Goal: Task Accomplishment & Management: Manage account settings

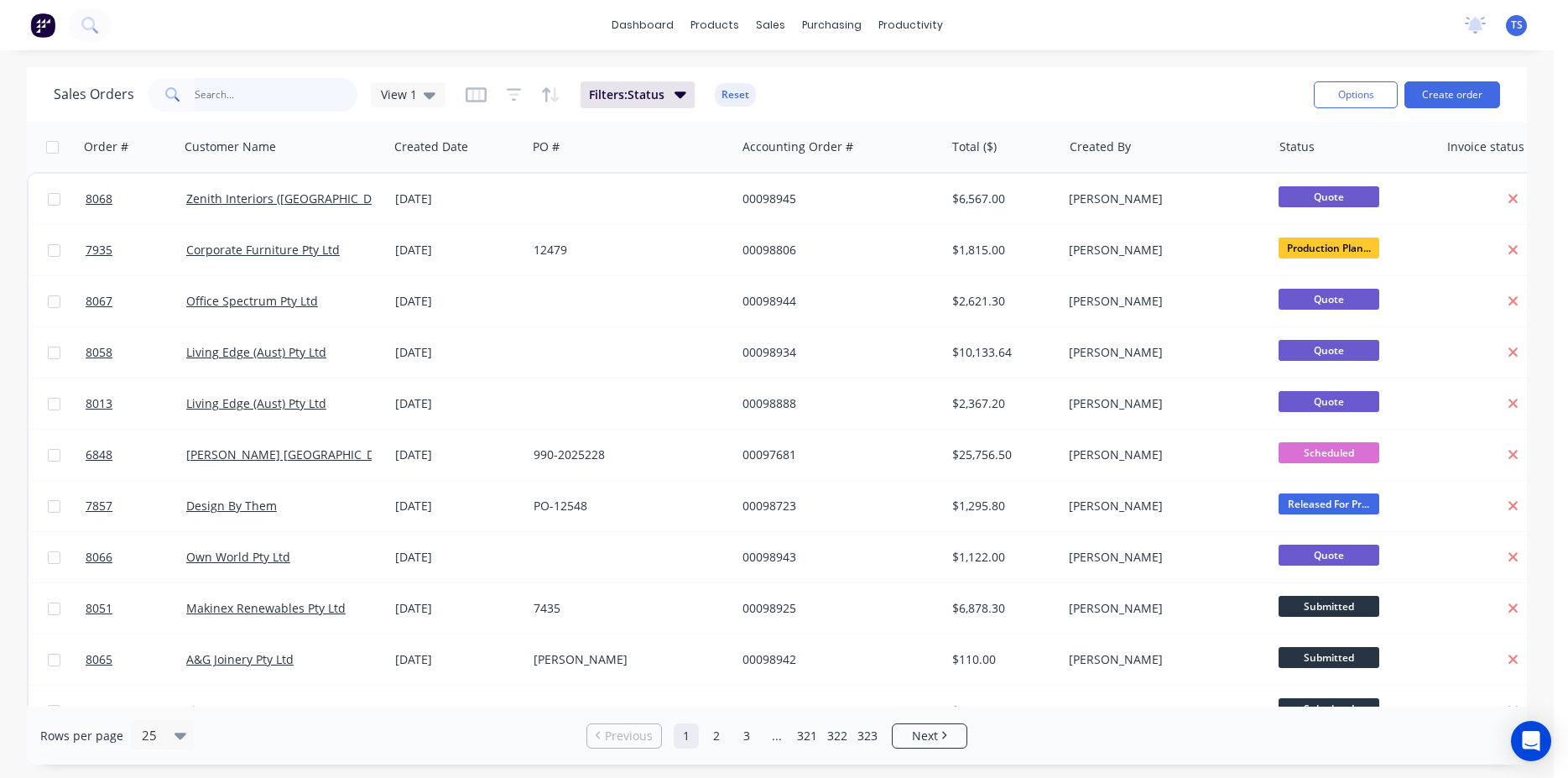
click at [249, 88] on input "text" at bounding box center [276, 95] width 164 height 33
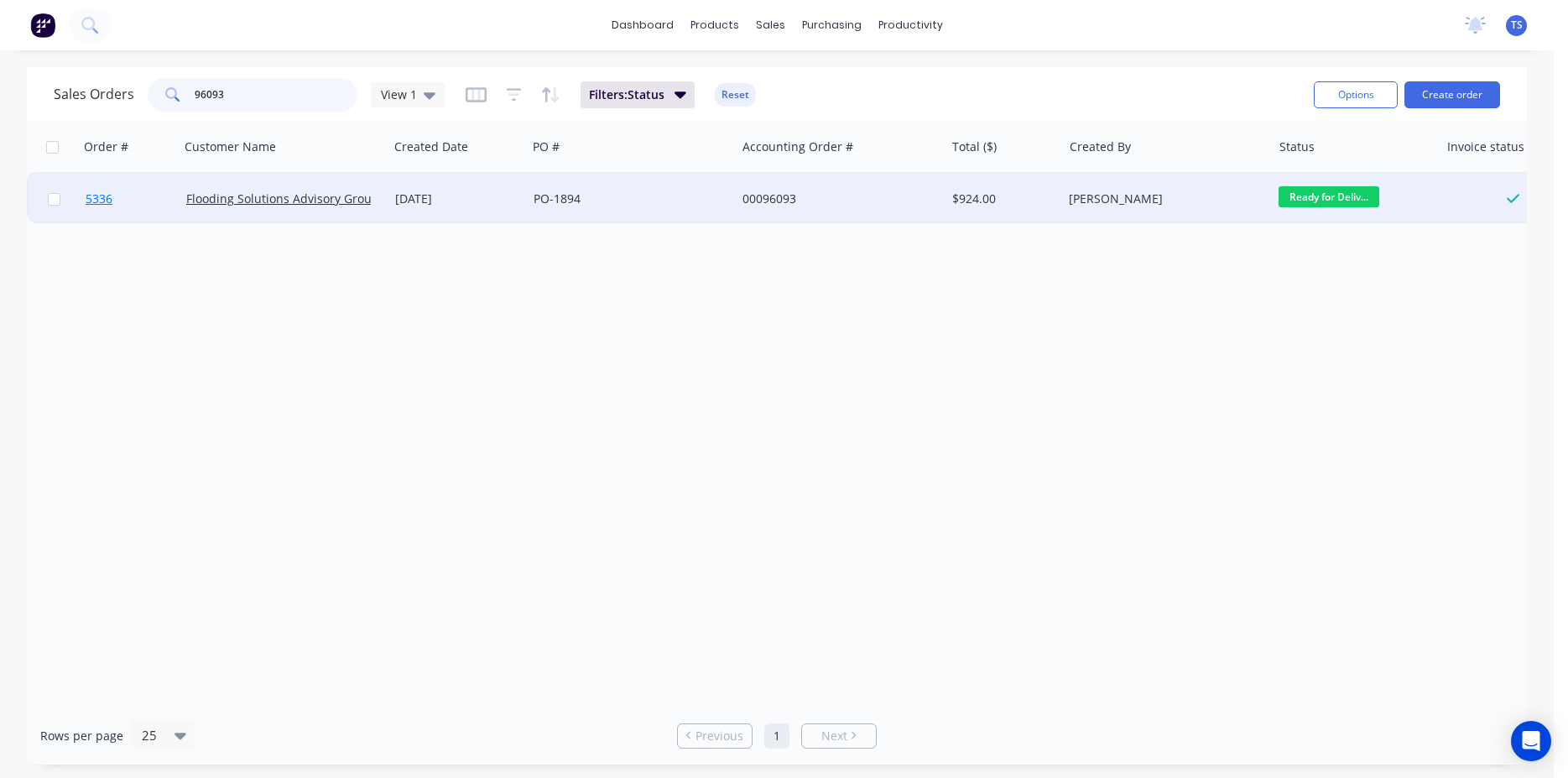
type input "96093"
click at [131, 207] on link "5336" at bounding box center [136, 198] width 101 height 50
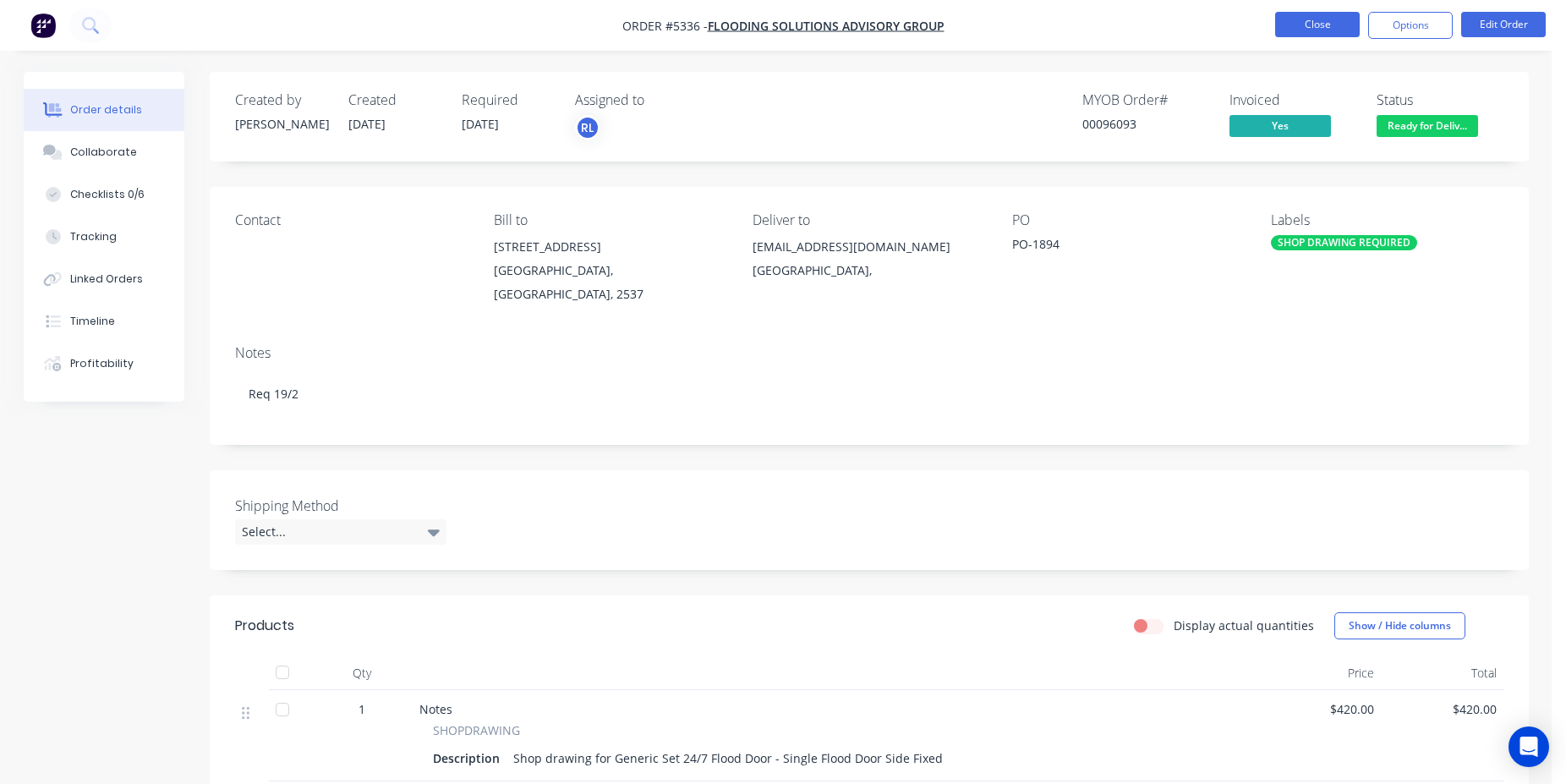
click at [1330, 28] on button "Close" at bounding box center [1318, 24] width 85 height 26
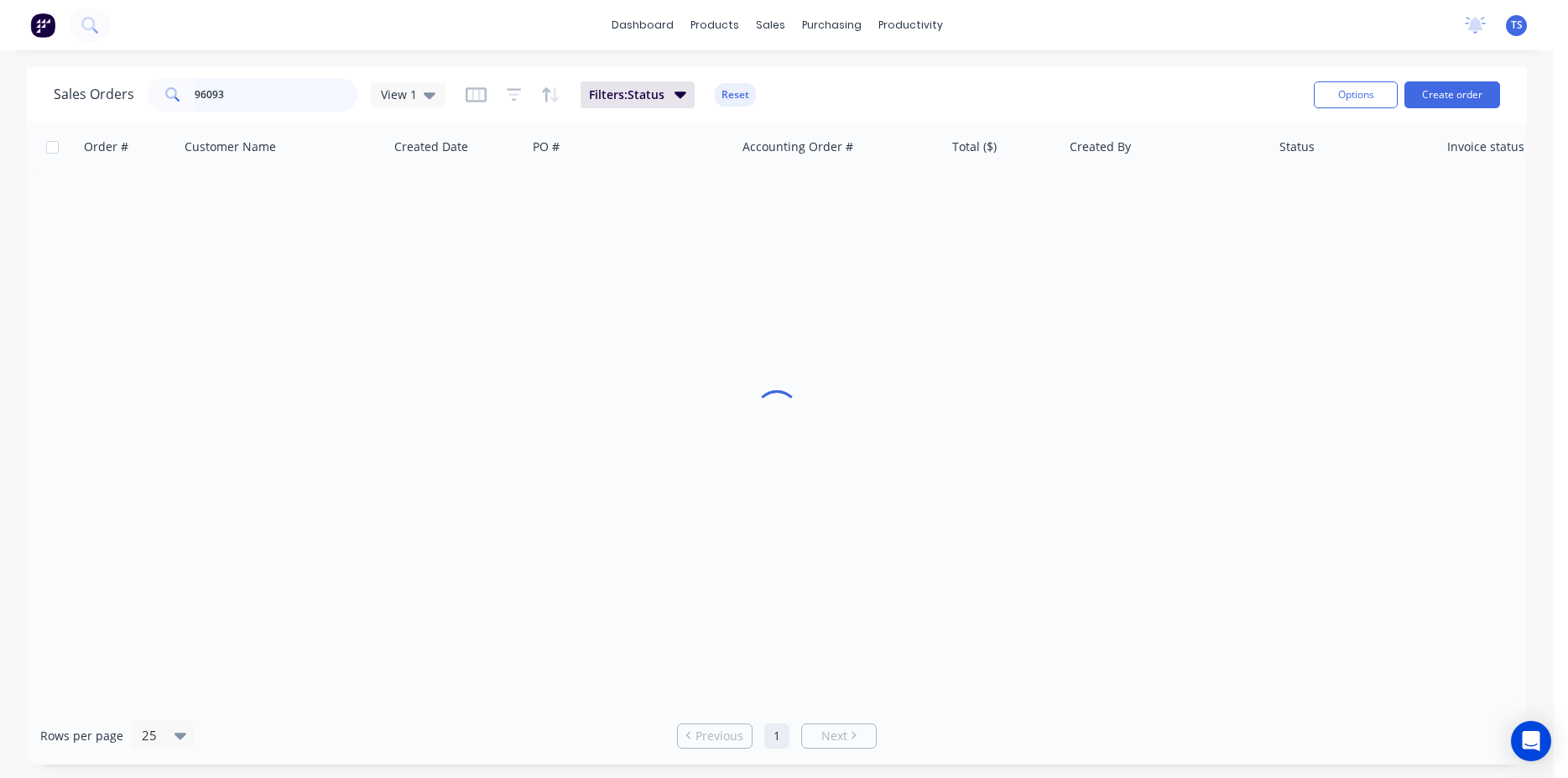
click at [273, 96] on input "96093" at bounding box center [276, 95] width 164 height 33
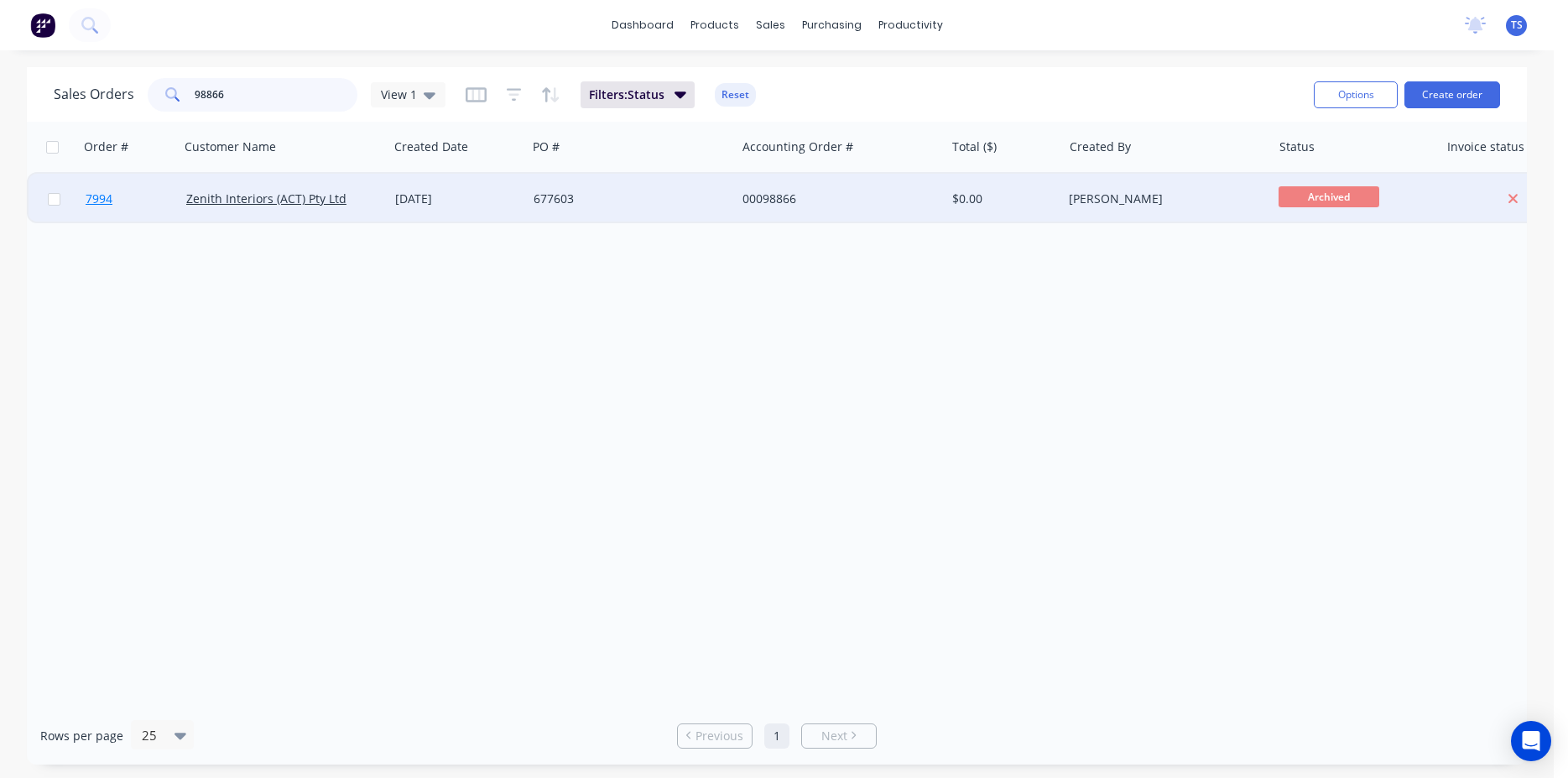
type input "98866"
click at [115, 195] on link "7994" at bounding box center [136, 198] width 101 height 50
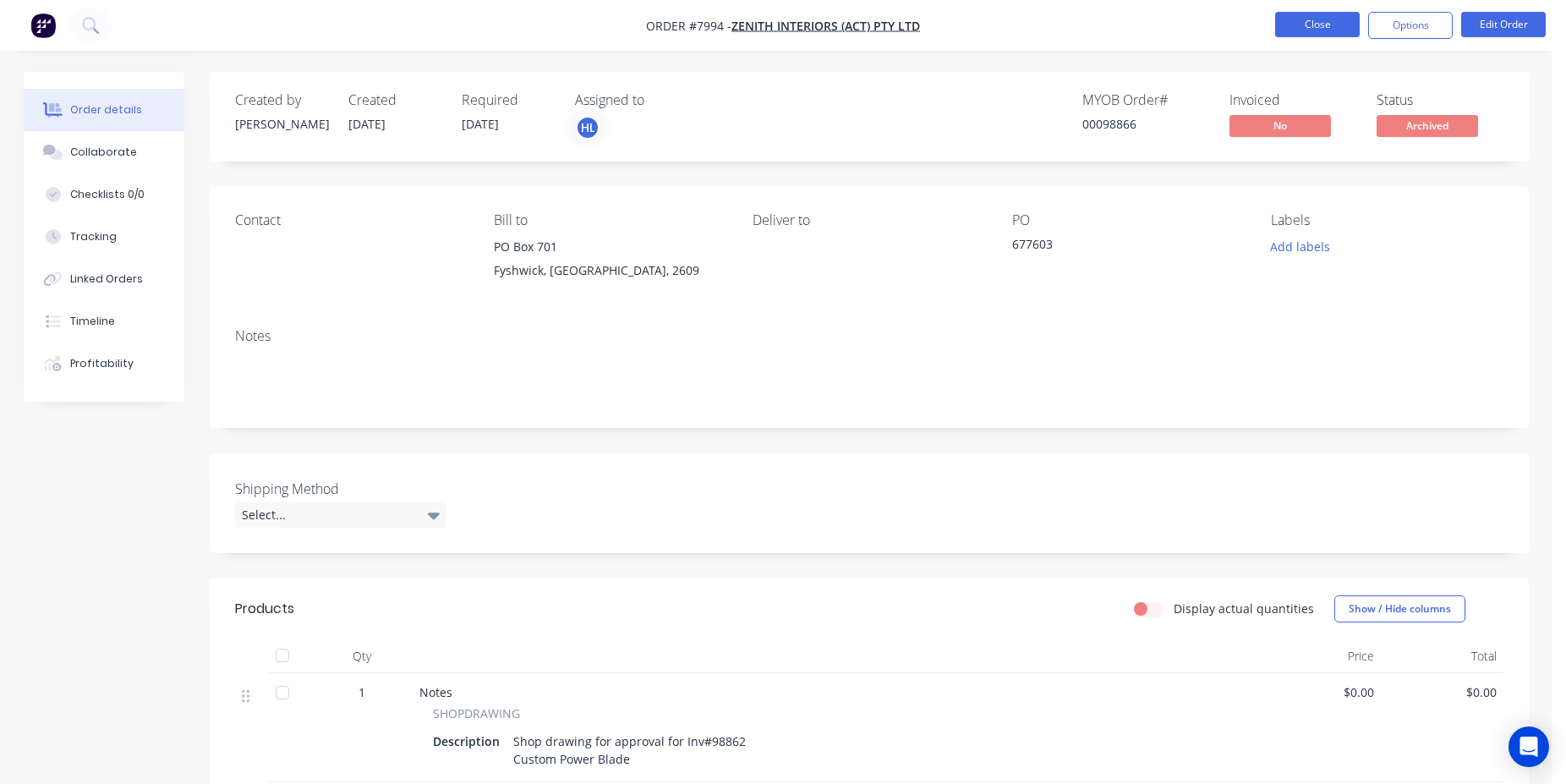
click at [1319, 31] on button "Close" at bounding box center [1318, 24] width 85 height 26
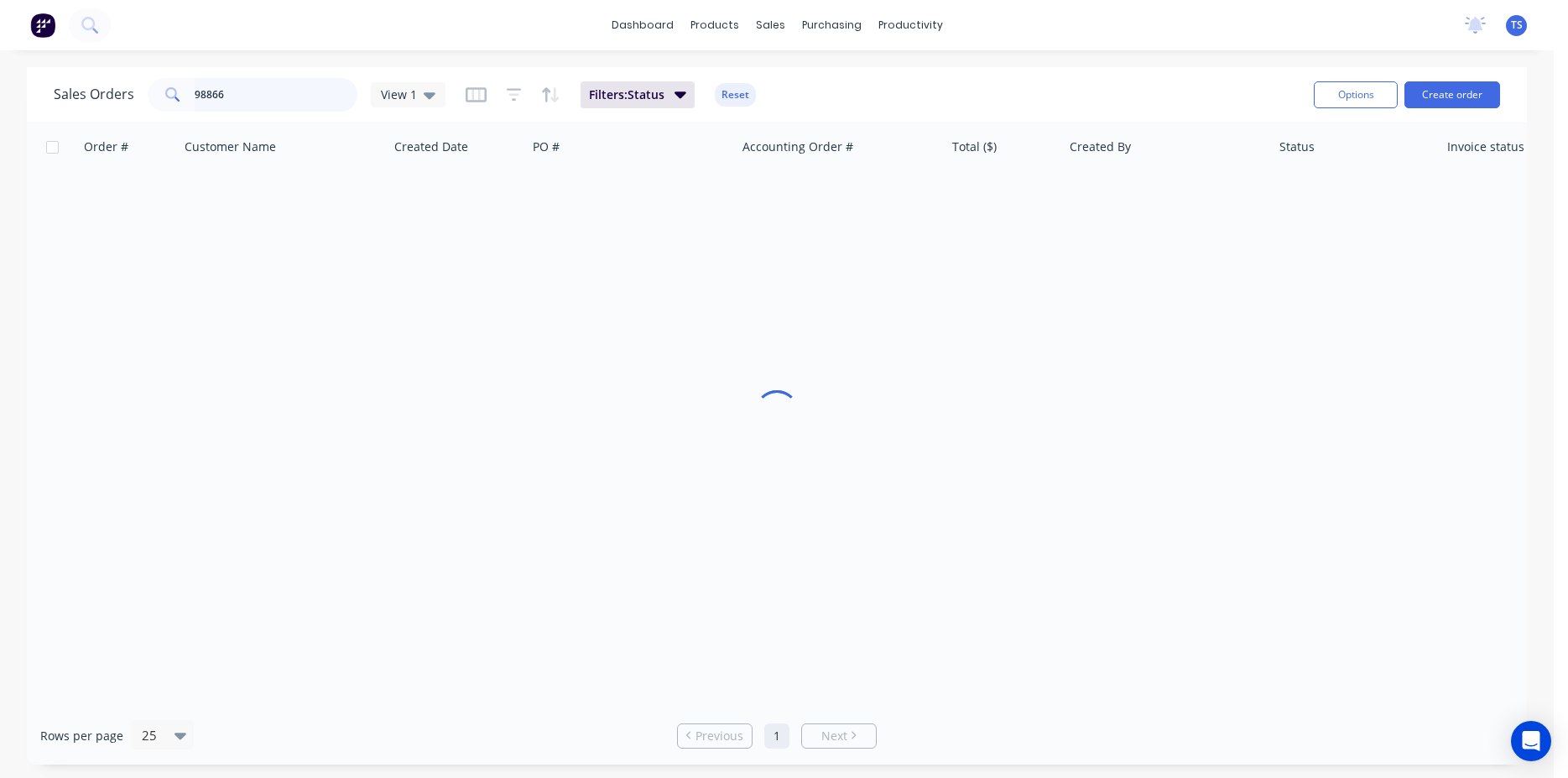
click at [302, 97] on input "98866" at bounding box center [276, 95] width 164 height 33
type input "98883"
click at [112, 202] on link "8010" at bounding box center [136, 198] width 101 height 50
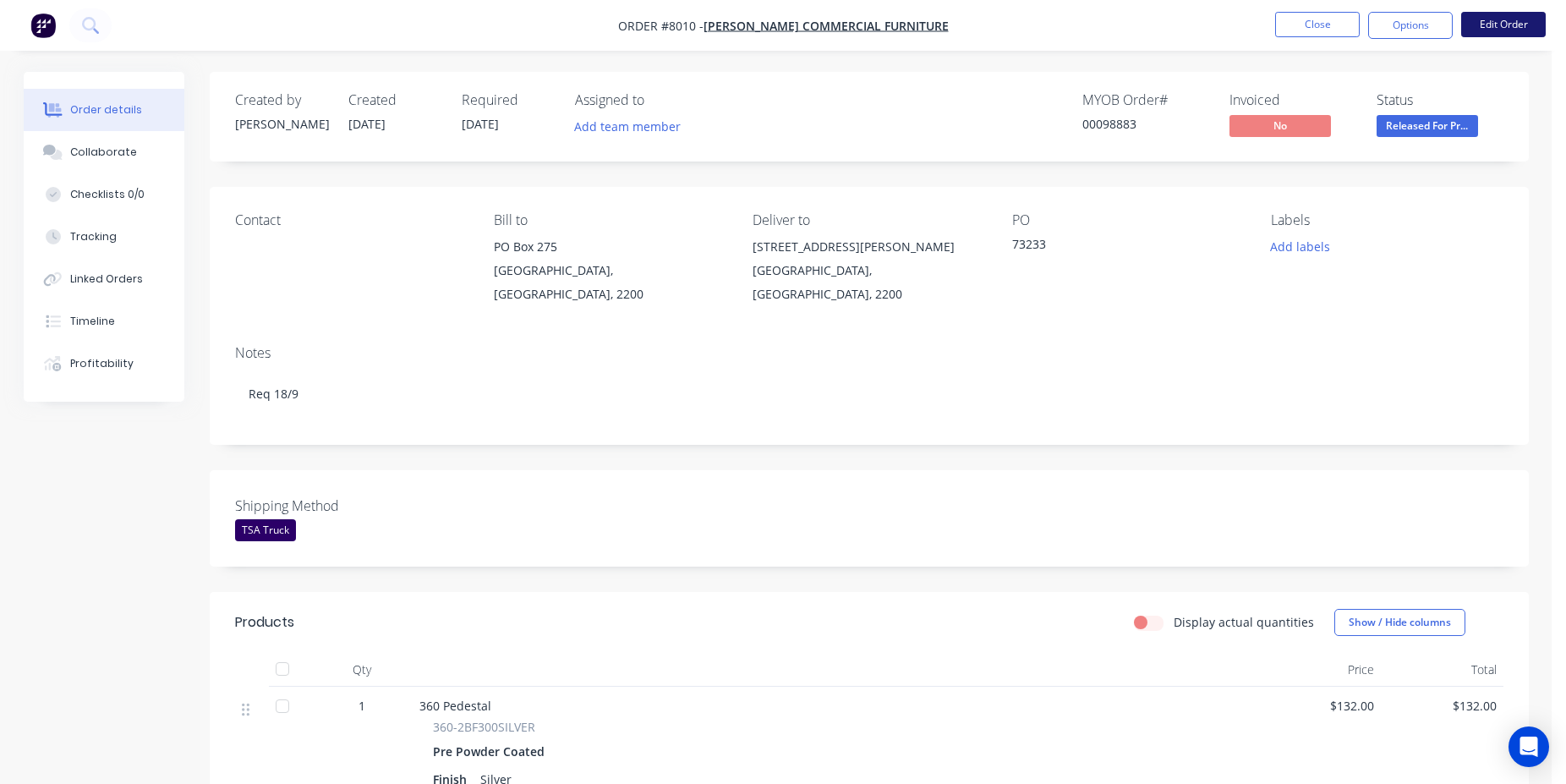
click at [1508, 29] on button "Edit Order" at bounding box center [1503, 24] width 85 height 26
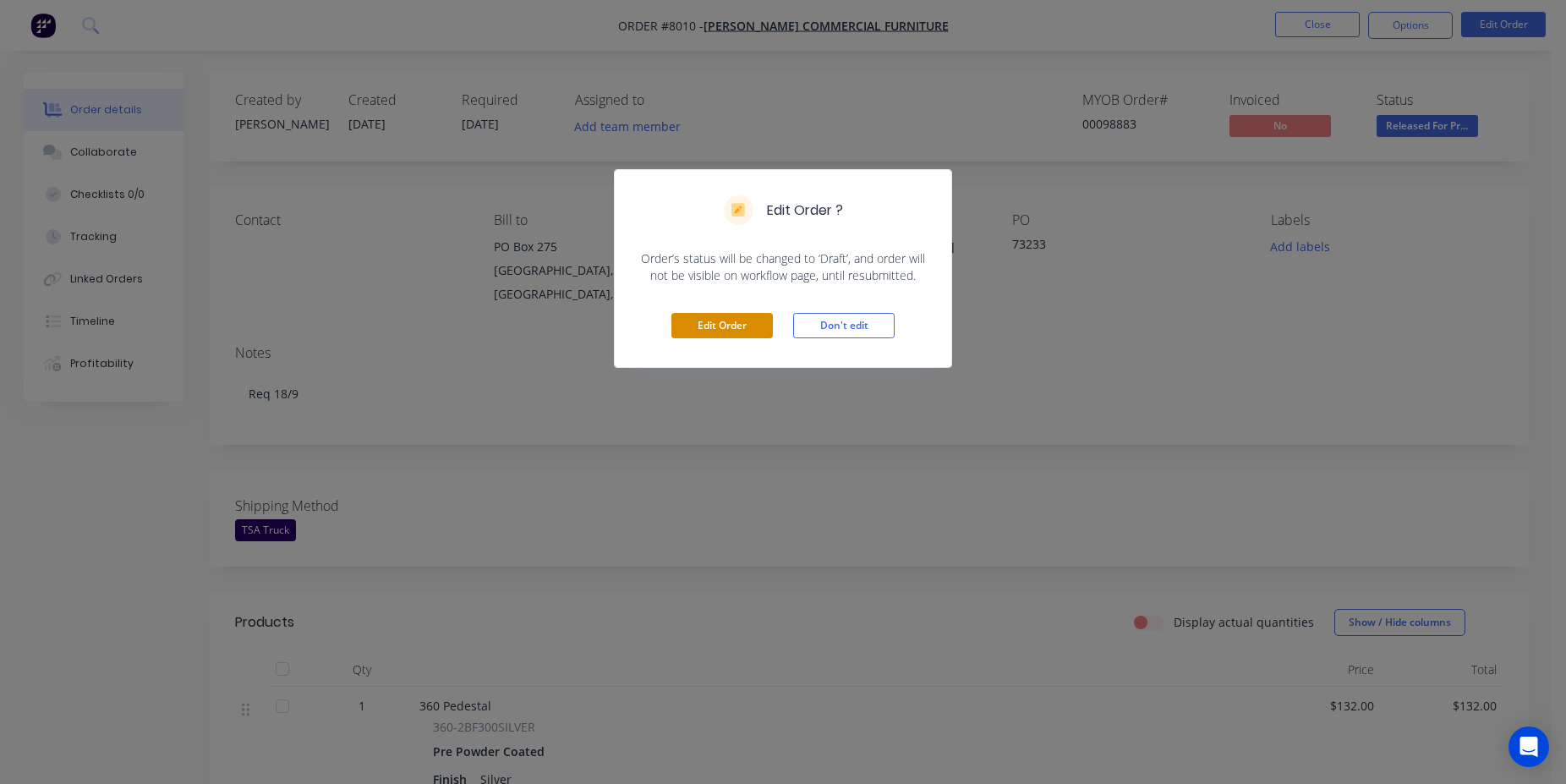
click at [741, 326] on button "Edit Order" at bounding box center [722, 325] width 102 height 26
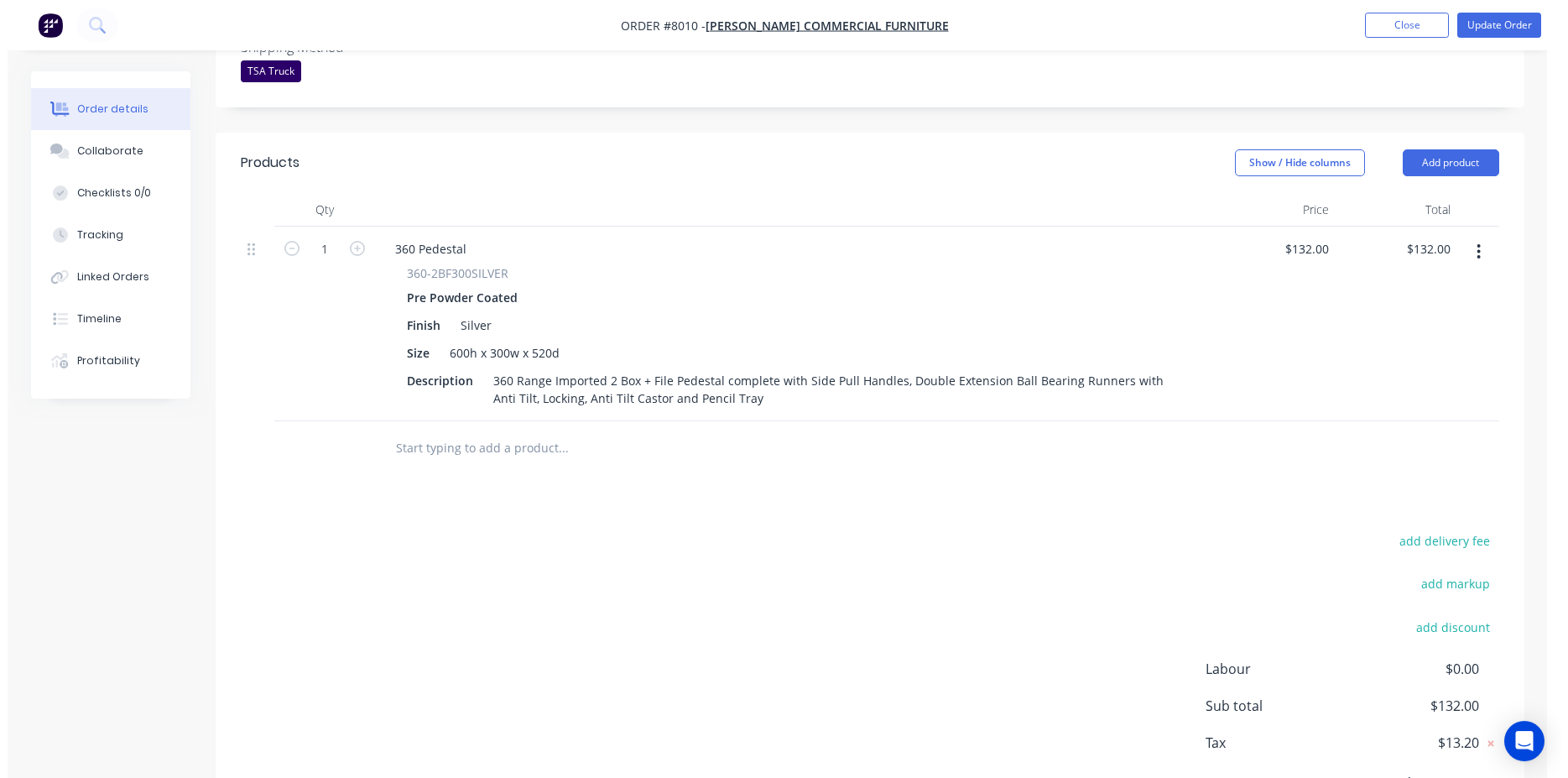
scroll to position [547, 0]
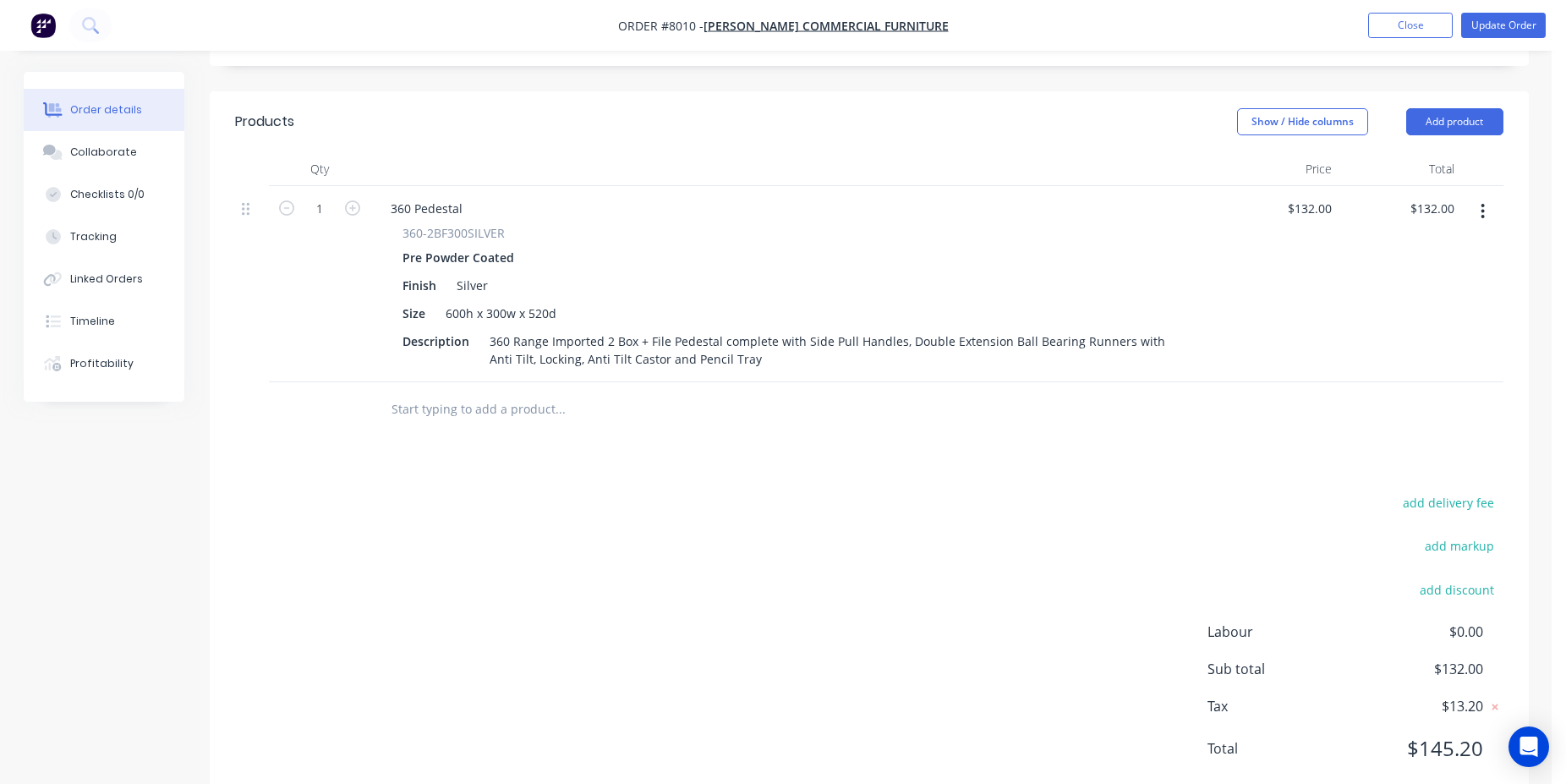
click at [453, 392] on input "text" at bounding box center [559, 409] width 338 height 34
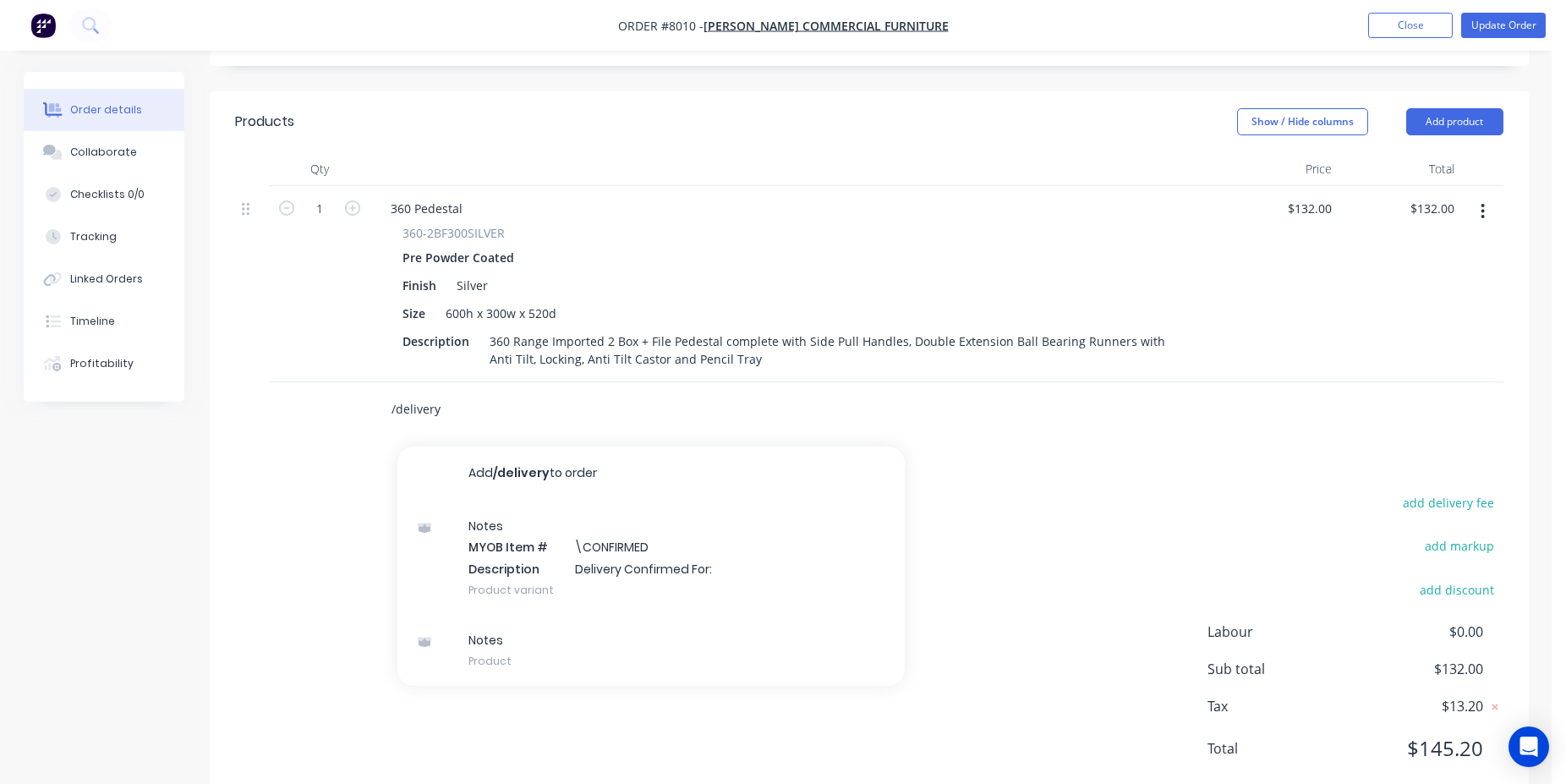
type input "/delivery"
click at [532, 510] on div "Notes MYOB Item # \CONFIRMED Description Delivery Confirmed For: Product variant" at bounding box center [651, 557] width 507 height 114
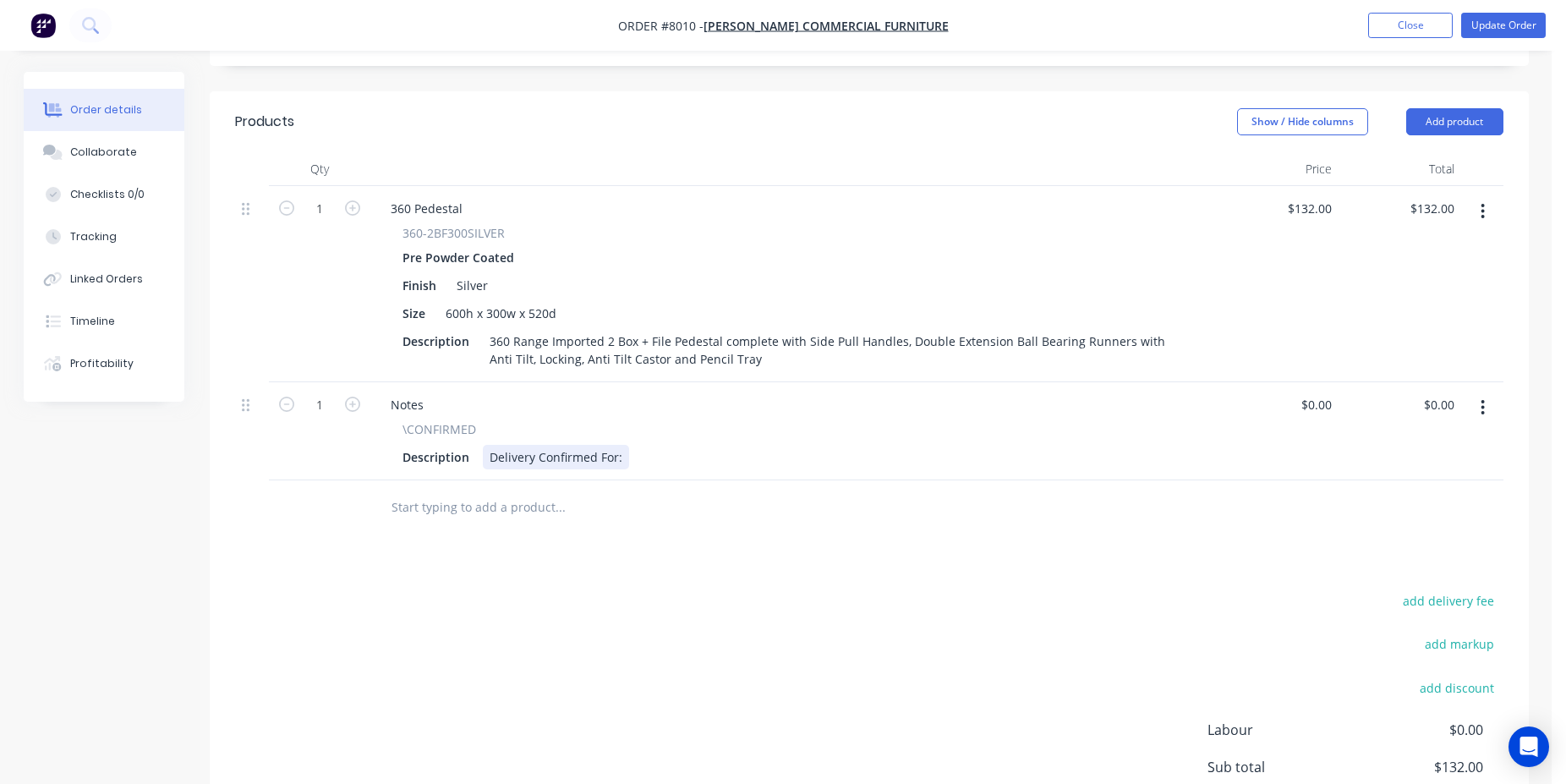
drag, startPoint x: 628, startPoint y: 411, endPoint x: 617, endPoint y: 415, distance: 11.7
click at [624, 445] on div "Description Delivery Confirmed For:" at bounding box center [790, 457] width 788 height 25
click at [624, 445] on div "Delivery Confirmed For:" at bounding box center [556, 457] width 147 height 25
click at [1500, 34] on button "Update Order" at bounding box center [1503, 25] width 85 height 26
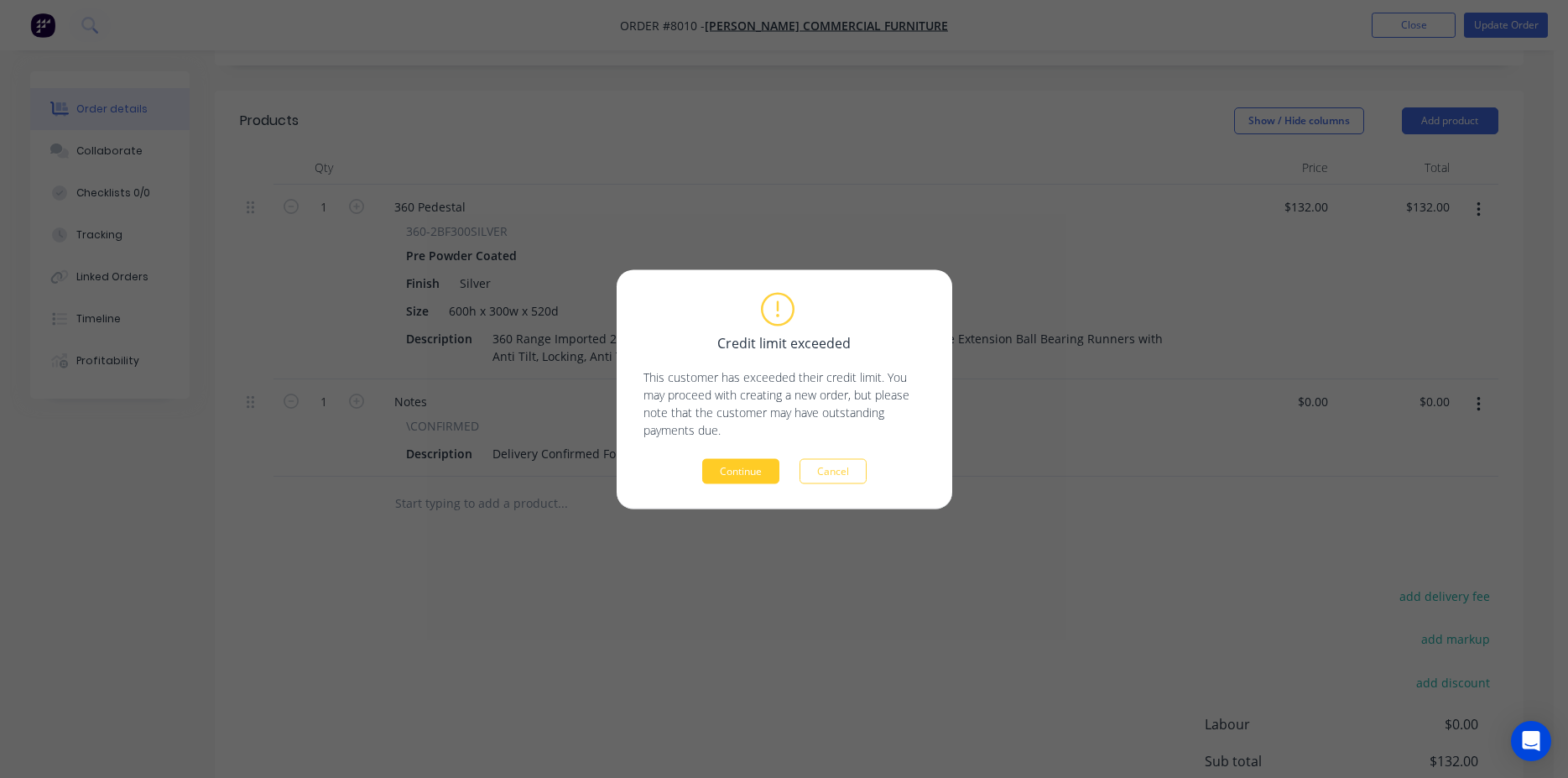
click at [763, 472] on button "Continue" at bounding box center [741, 470] width 77 height 25
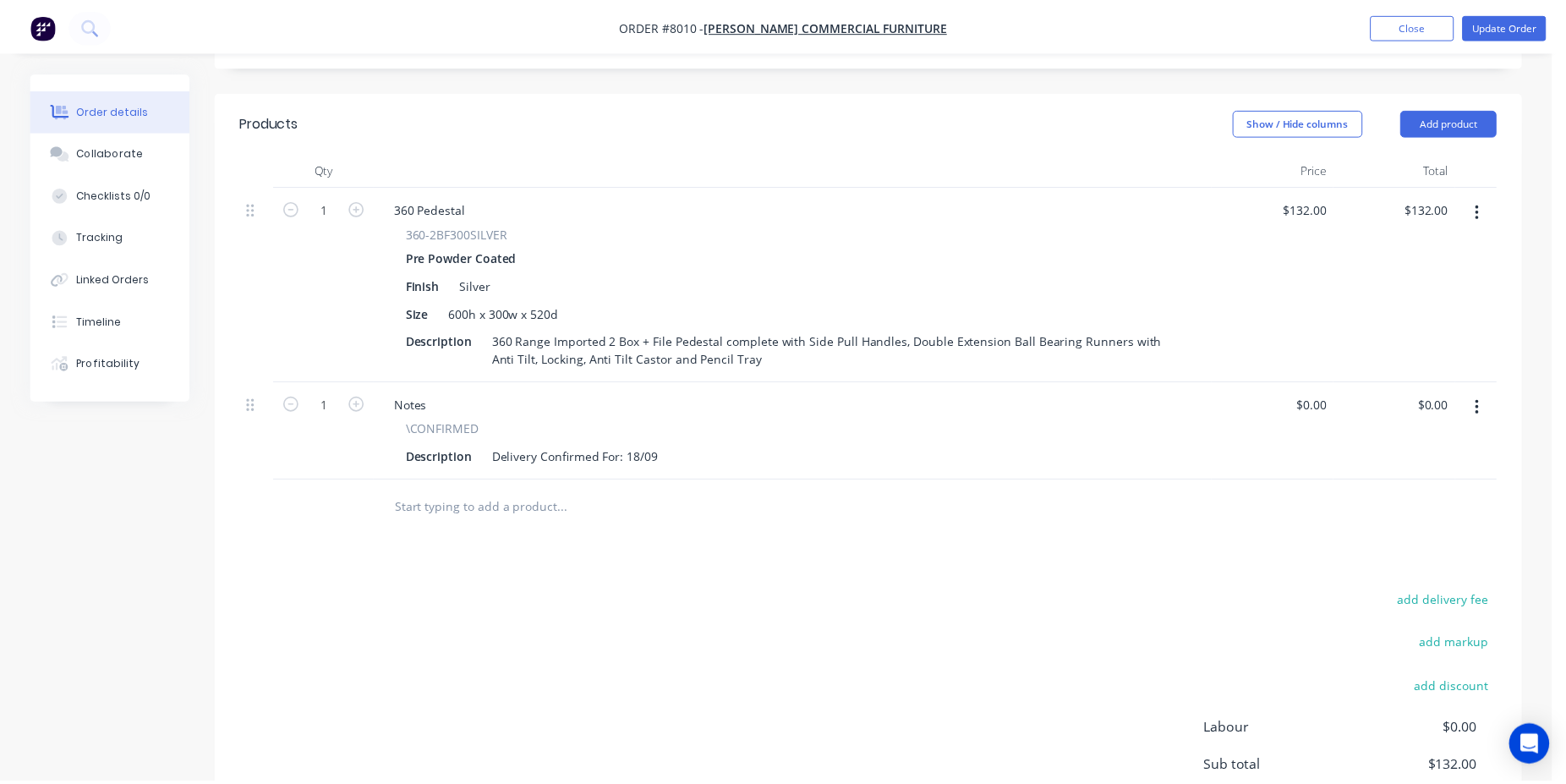
scroll to position [449, 0]
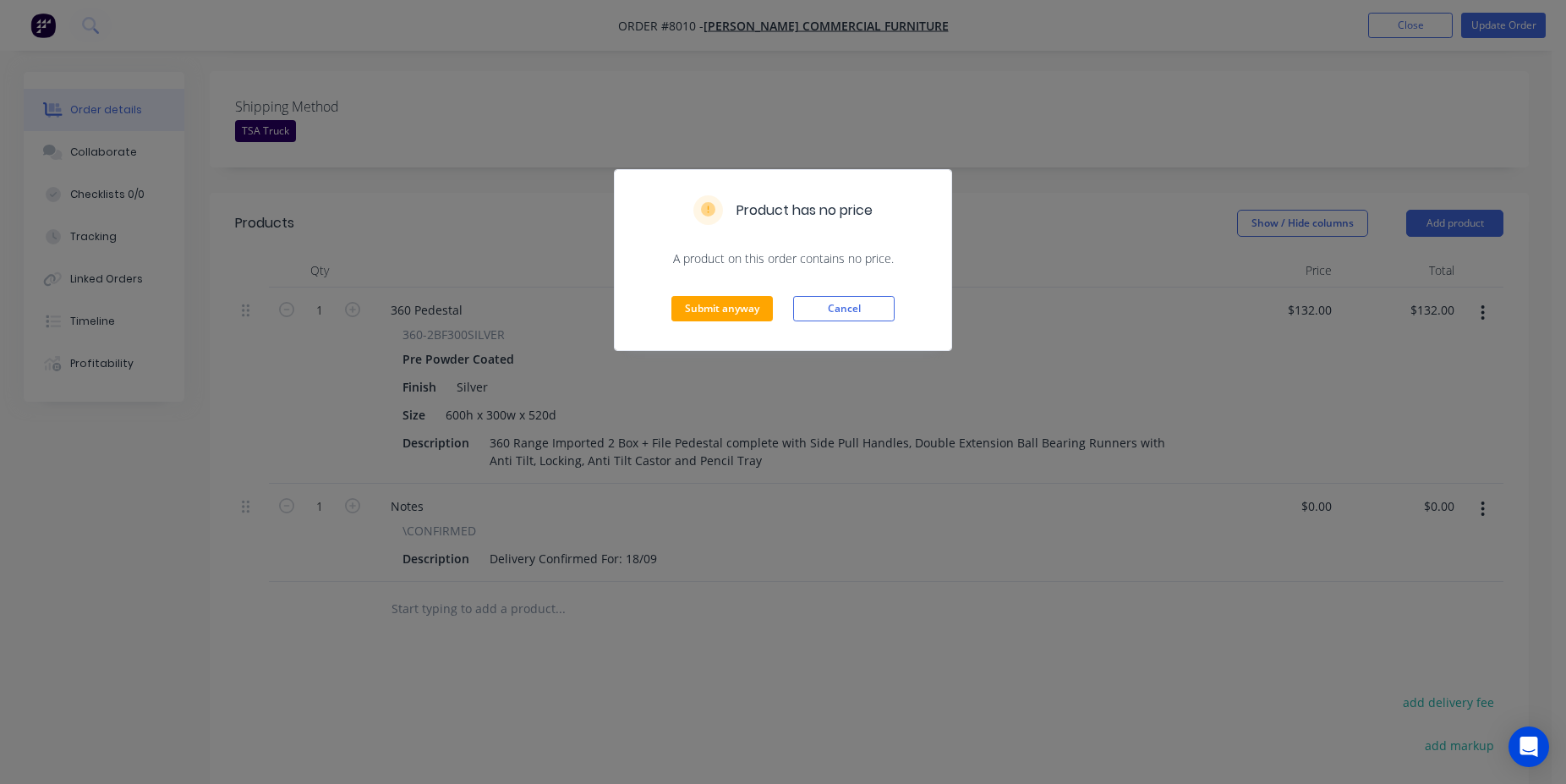
click at [740, 323] on div "Submit anyway Cancel" at bounding box center [783, 309] width 337 height 83
click at [739, 319] on button "Submit anyway" at bounding box center [722, 308] width 102 height 26
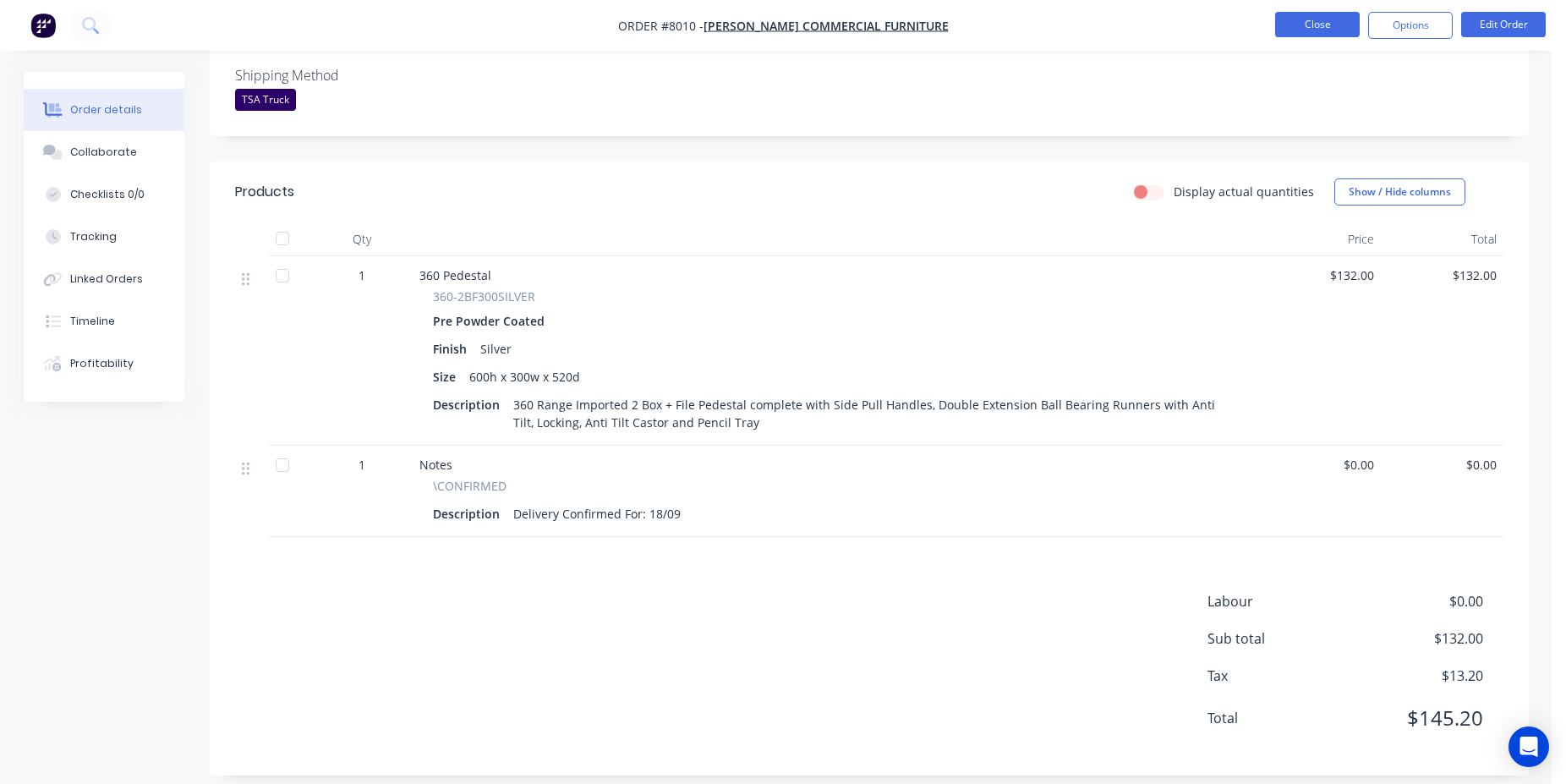
click at [1341, 26] on button "Close" at bounding box center [1318, 24] width 85 height 26
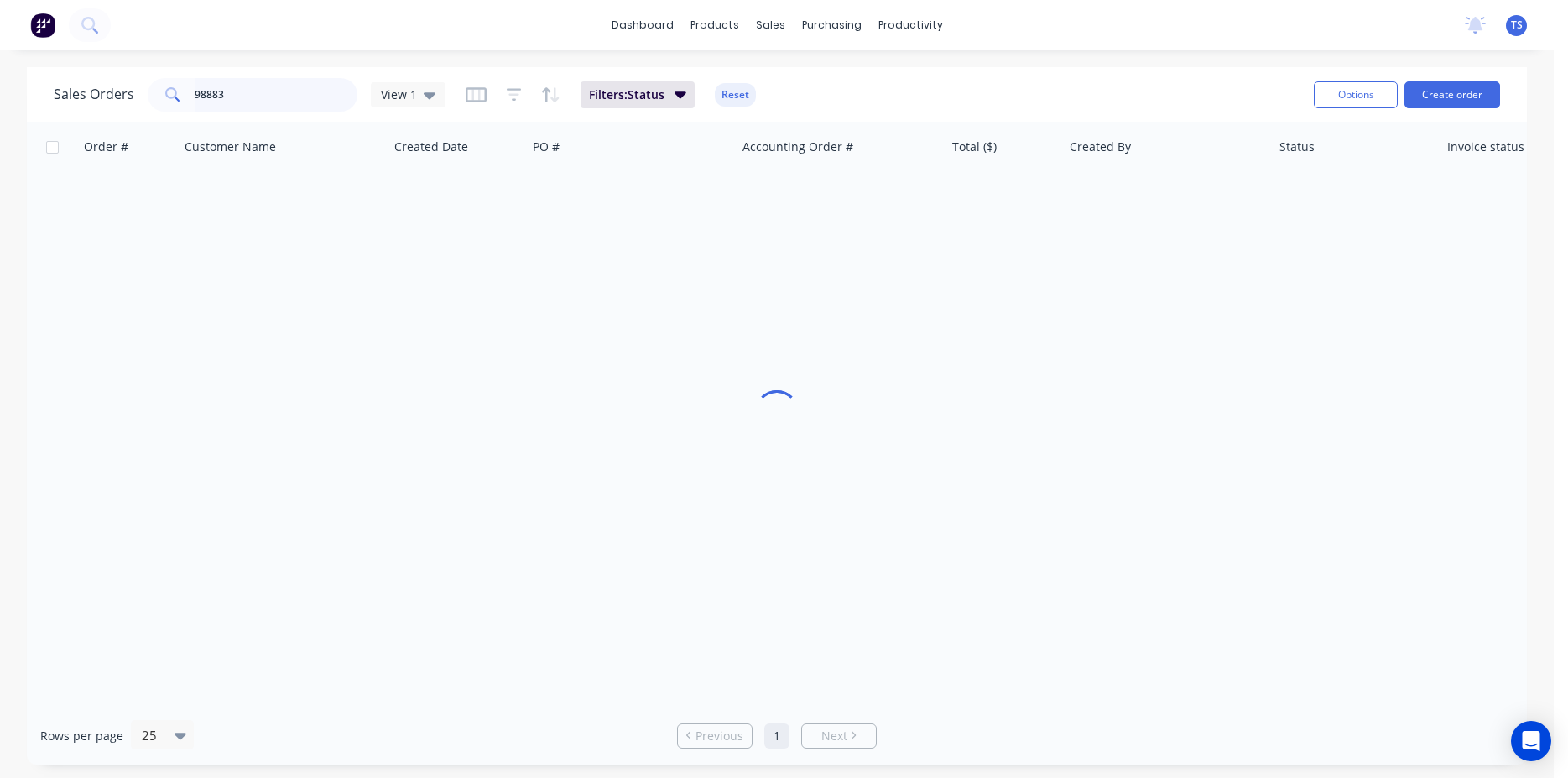
click at [281, 95] on input "98883" at bounding box center [276, 95] width 164 height 33
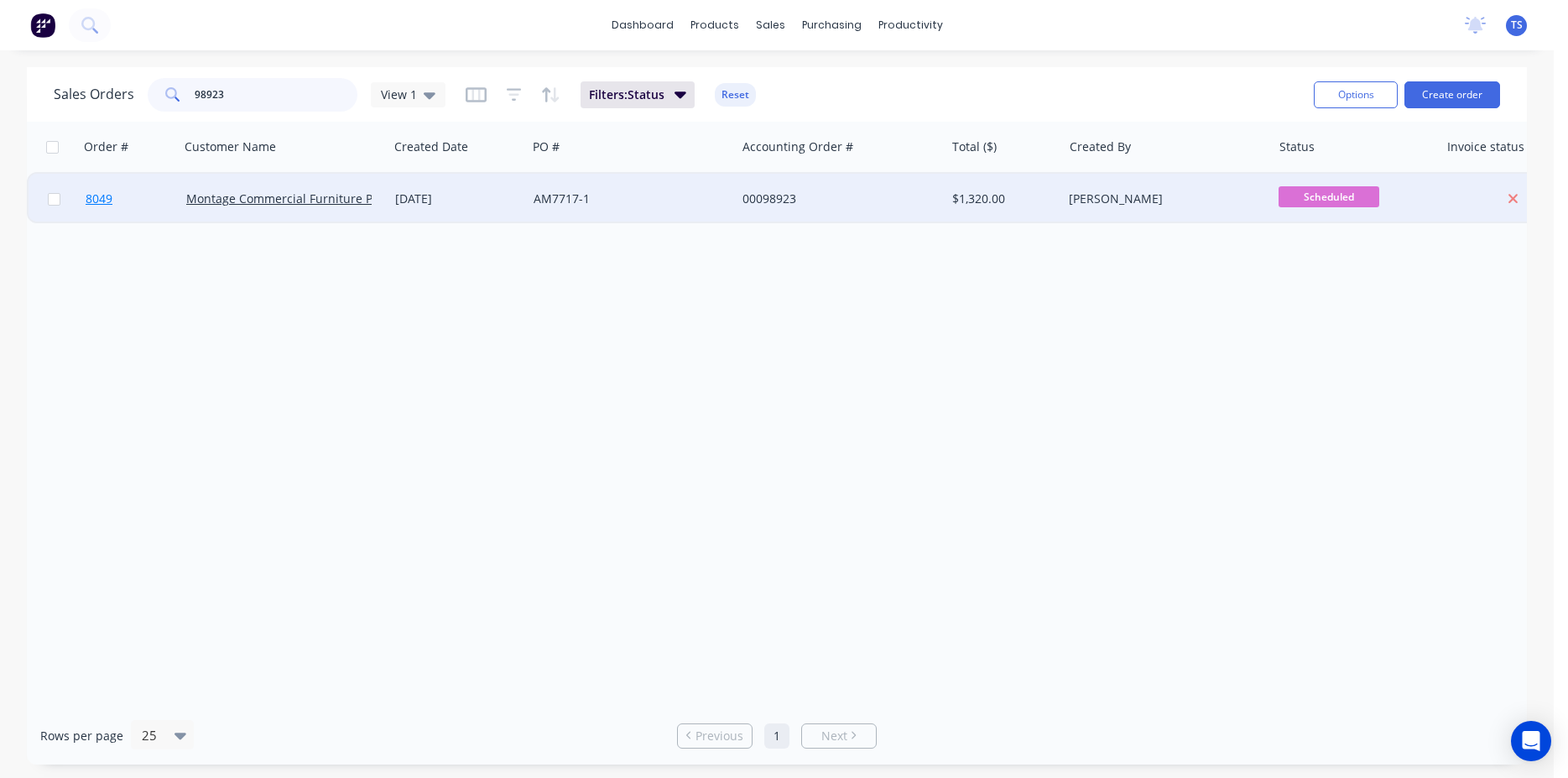
type input "98923"
click at [98, 213] on link "8049" at bounding box center [136, 198] width 101 height 50
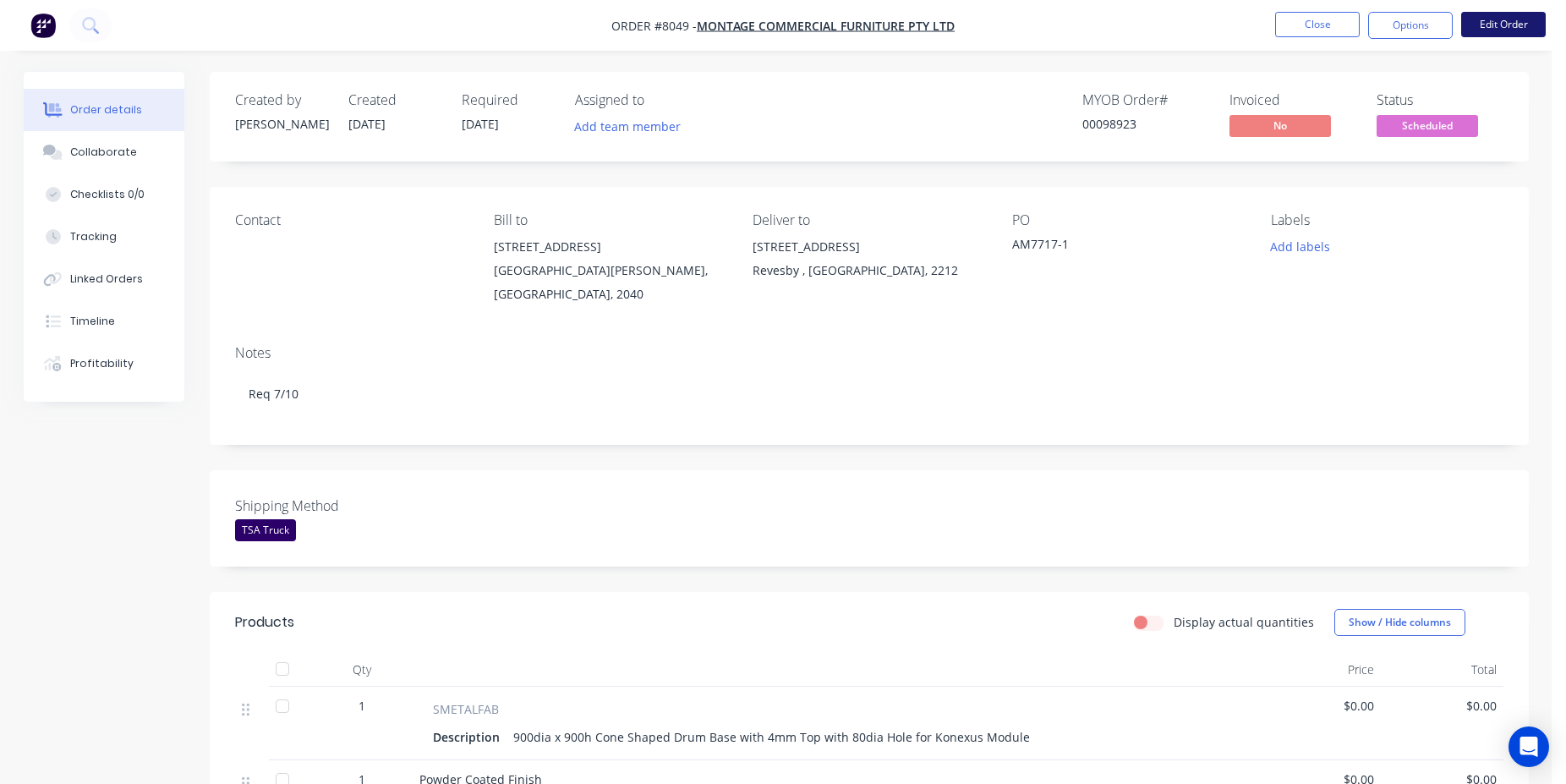
click at [1510, 34] on button "Edit Order" at bounding box center [1503, 24] width 85 height 26
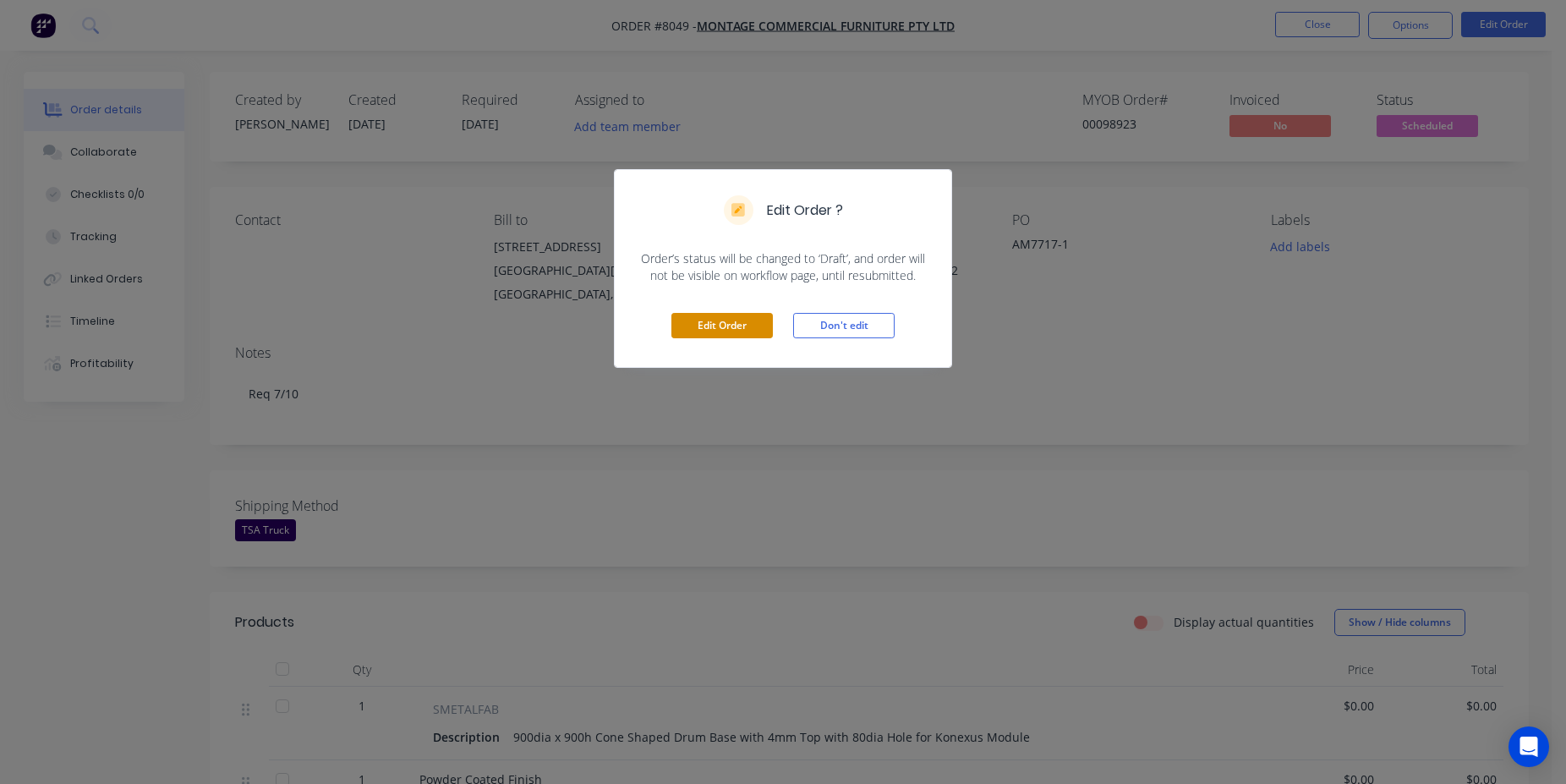
click at [721, 314] on button "Edit Order" at bounding box center [722, 325] width 102 height 26
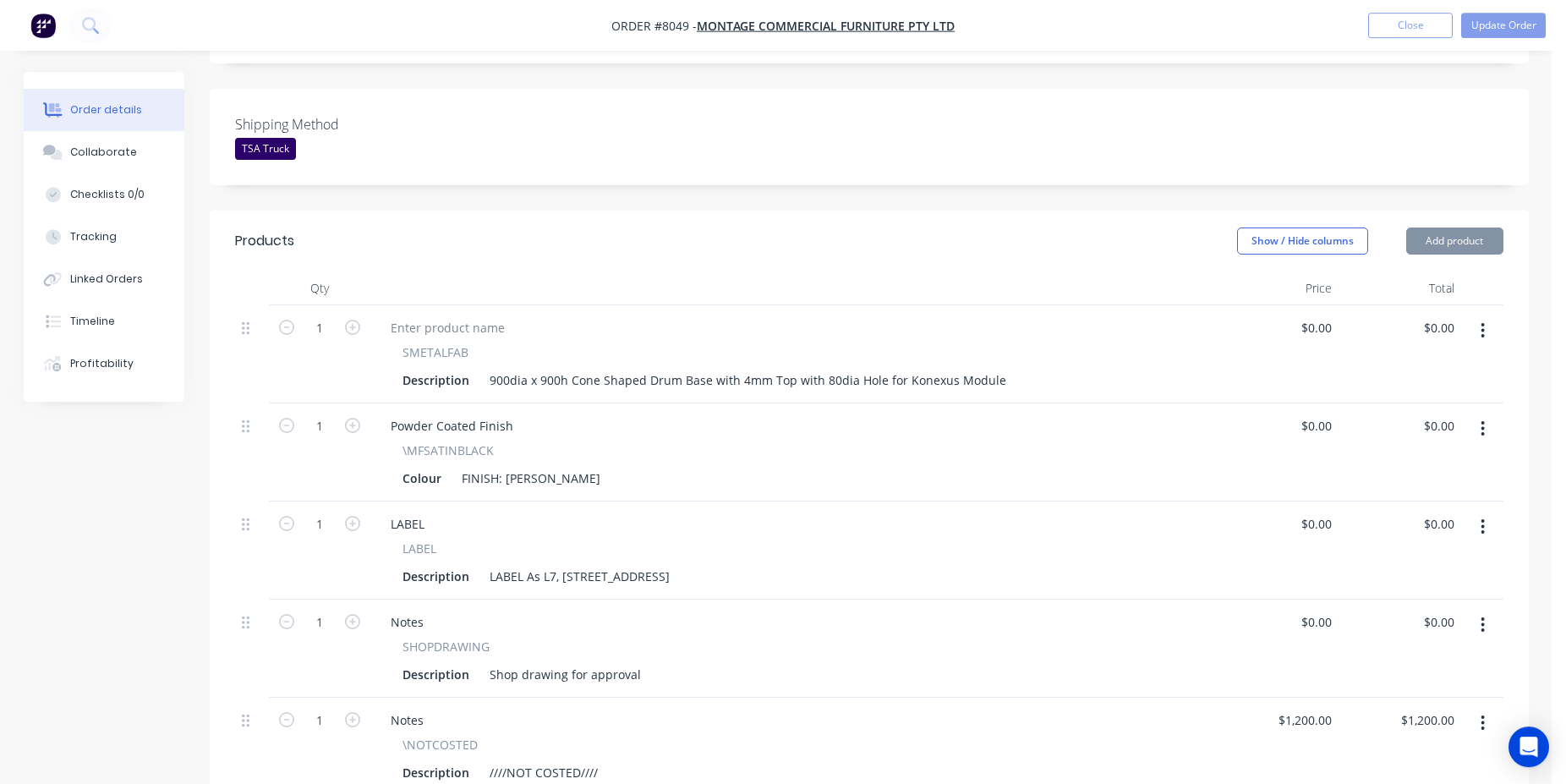
scroll to position [690, 0]
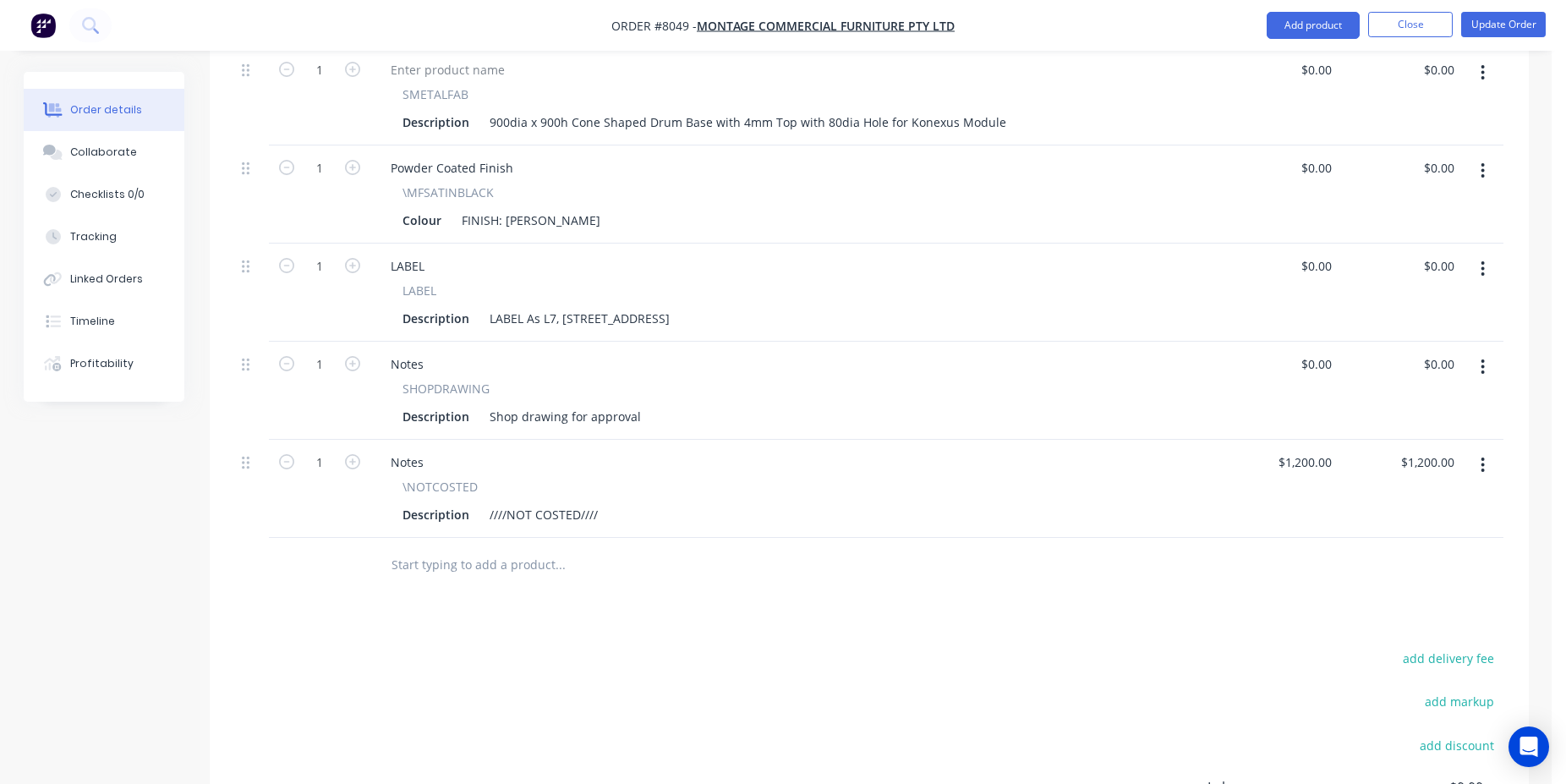
click at [471, 547] on input "text" at bounding box center [559, 564] width 338 height 34
type input "/customer"
click at [593, 664] on div "Notes MYOB Item # \CONFIRMED2 Description Date Advised to Customer : Product va…" at bounding box center [651, 712] width 507 height 114
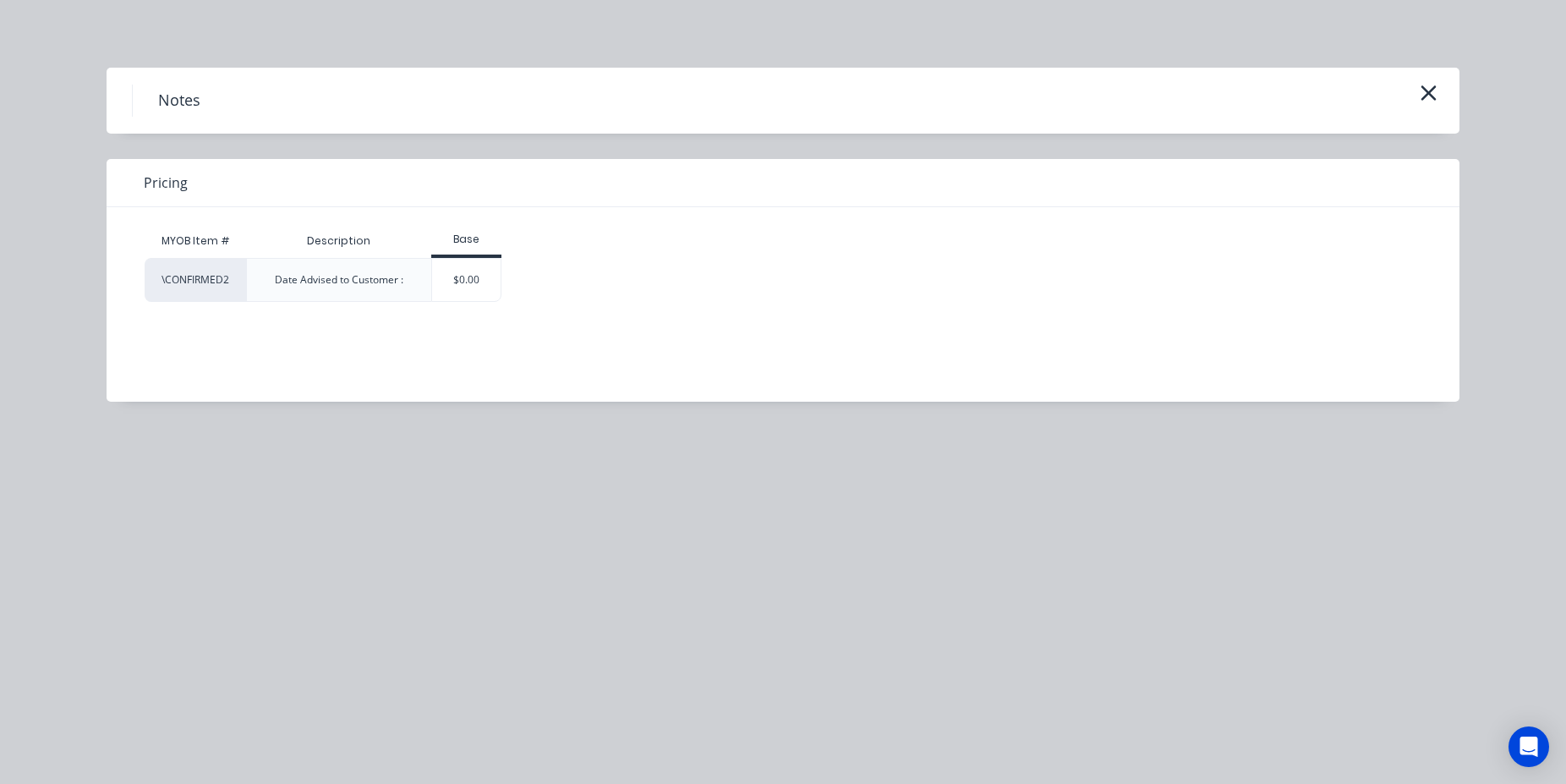
click at [473, 311] on div "MYOB Item # Description Base \CONFIRMED2 Date Advised to Customer : $0.00" at bounding box center [770, 291] width 1328 height 169
click at [479, 290] on div "$0.00" at bounding box center [466, 280] width 69 height 42
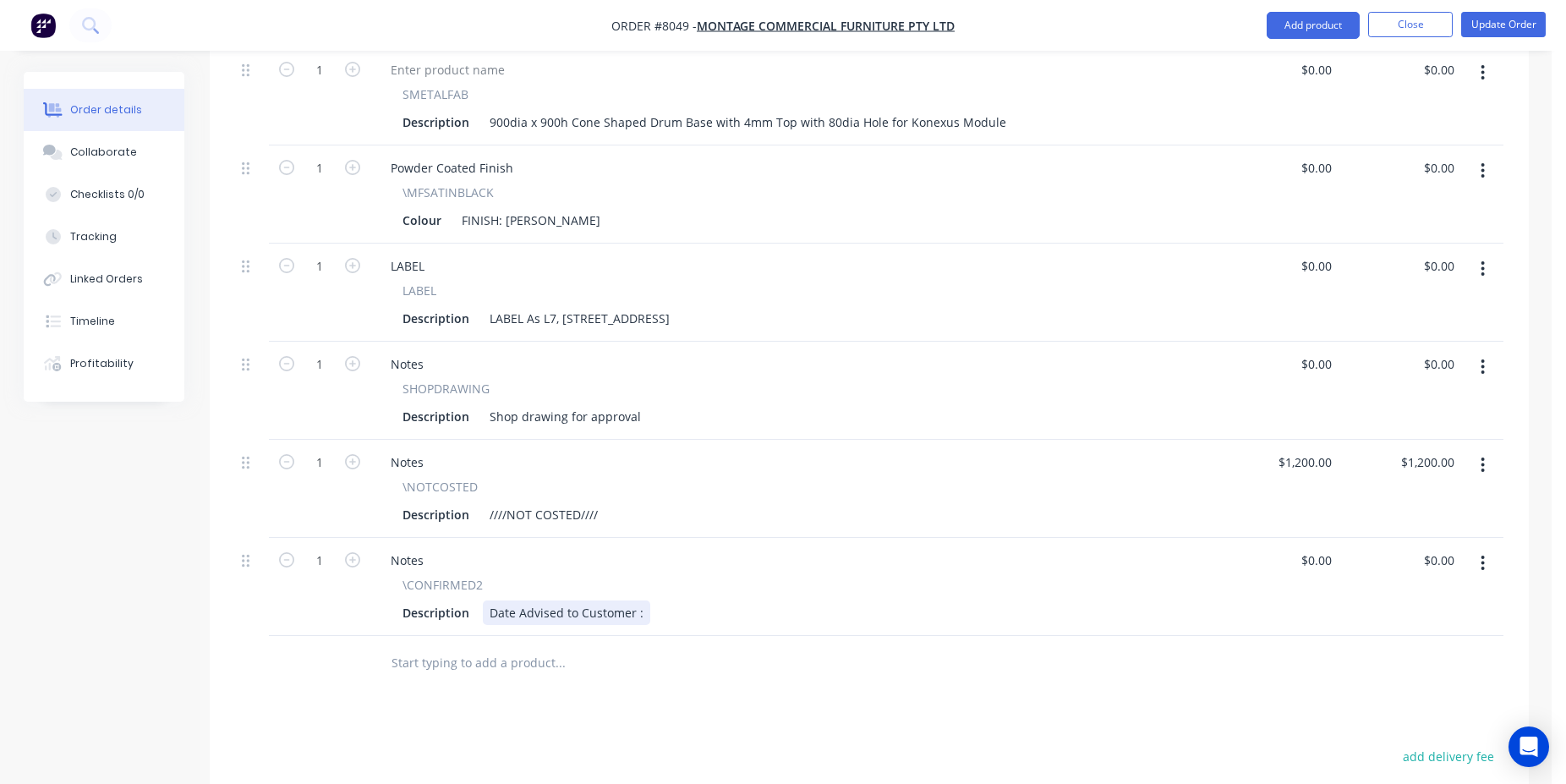
click at [641, 600] on div "Date Advised to Customer :" at bounding box center [567, 613] width 168 height 25
click at [1516, 21] on button "Update Order" at bounding box center [1503, 24] width 85 height 26
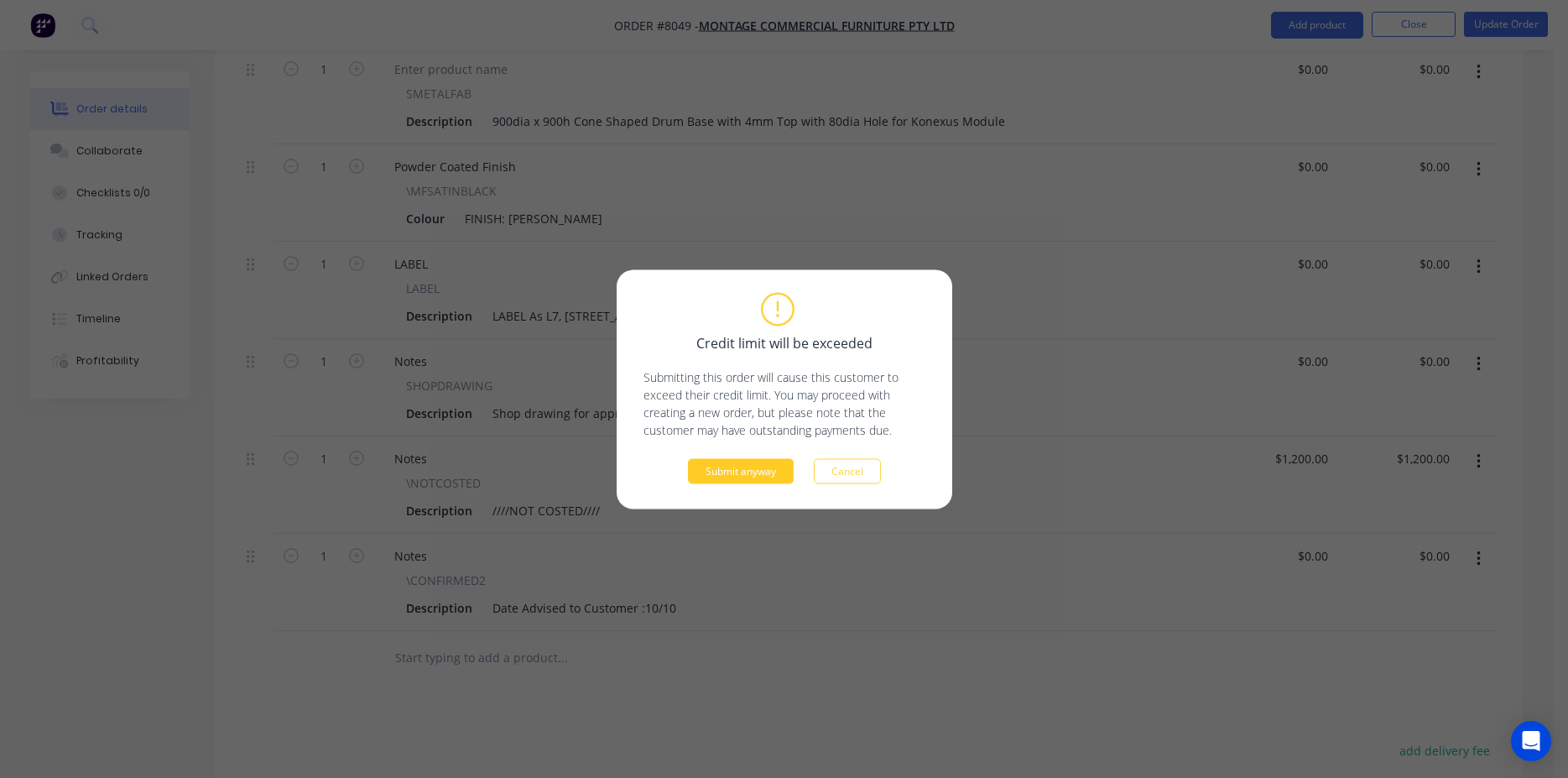
click at [734, 478] on button "Submit anyway" at bounding box center [741, 470] width 106 height 25
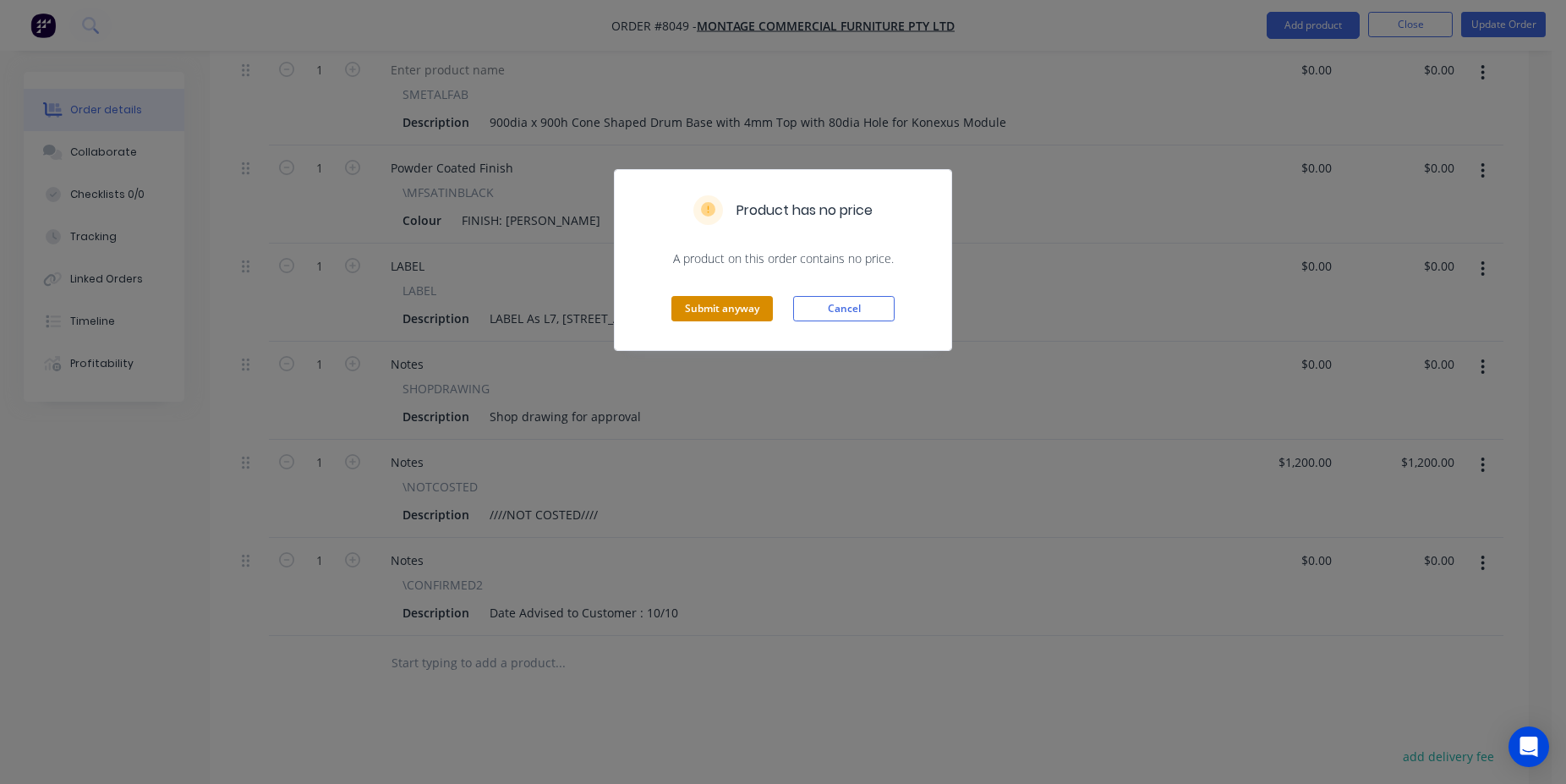
click at [737, 308] on button "Submit anyway" at bounding box center [722, 308] width 102 height 26
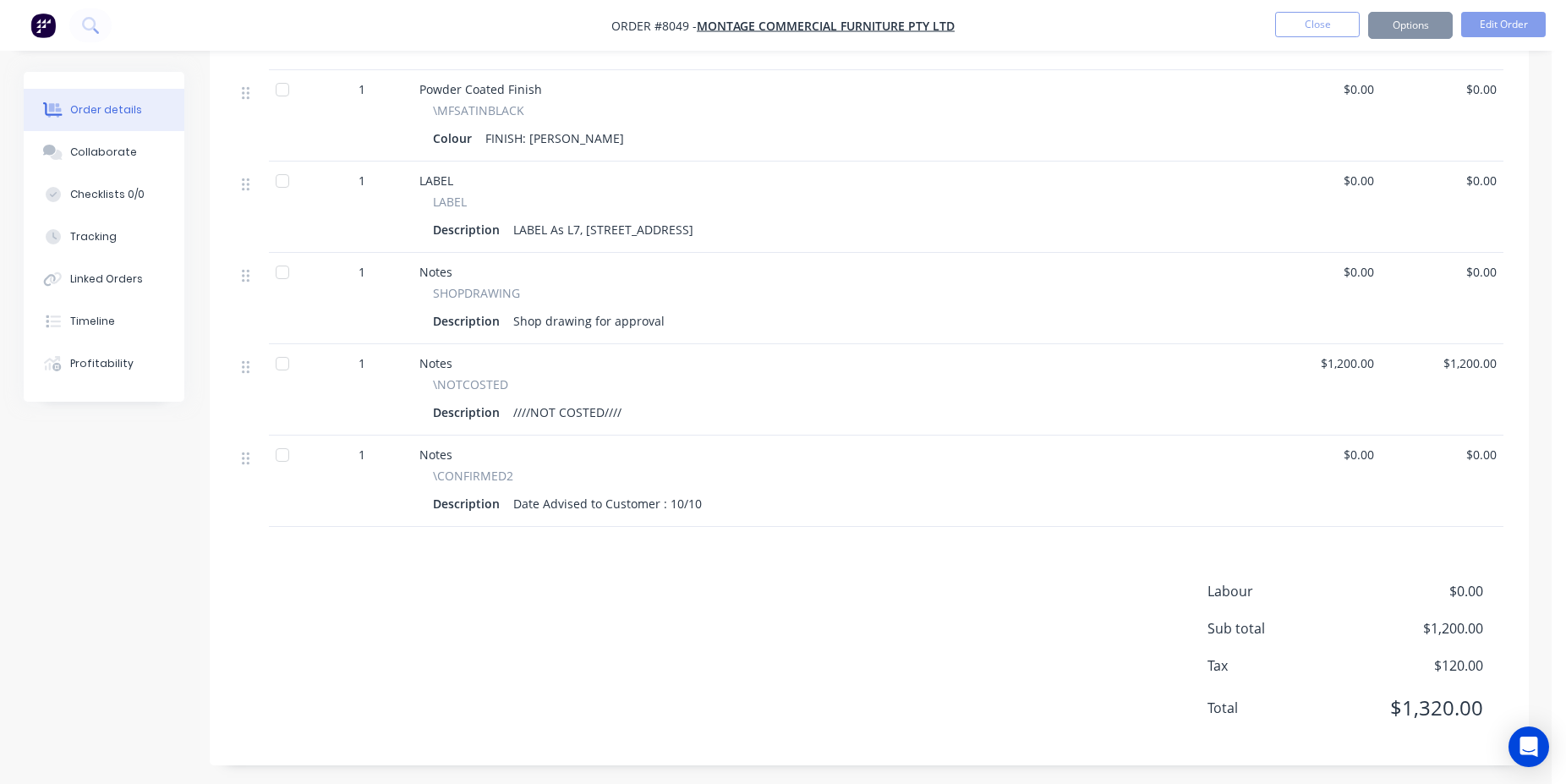
scroll to position [669, 0]
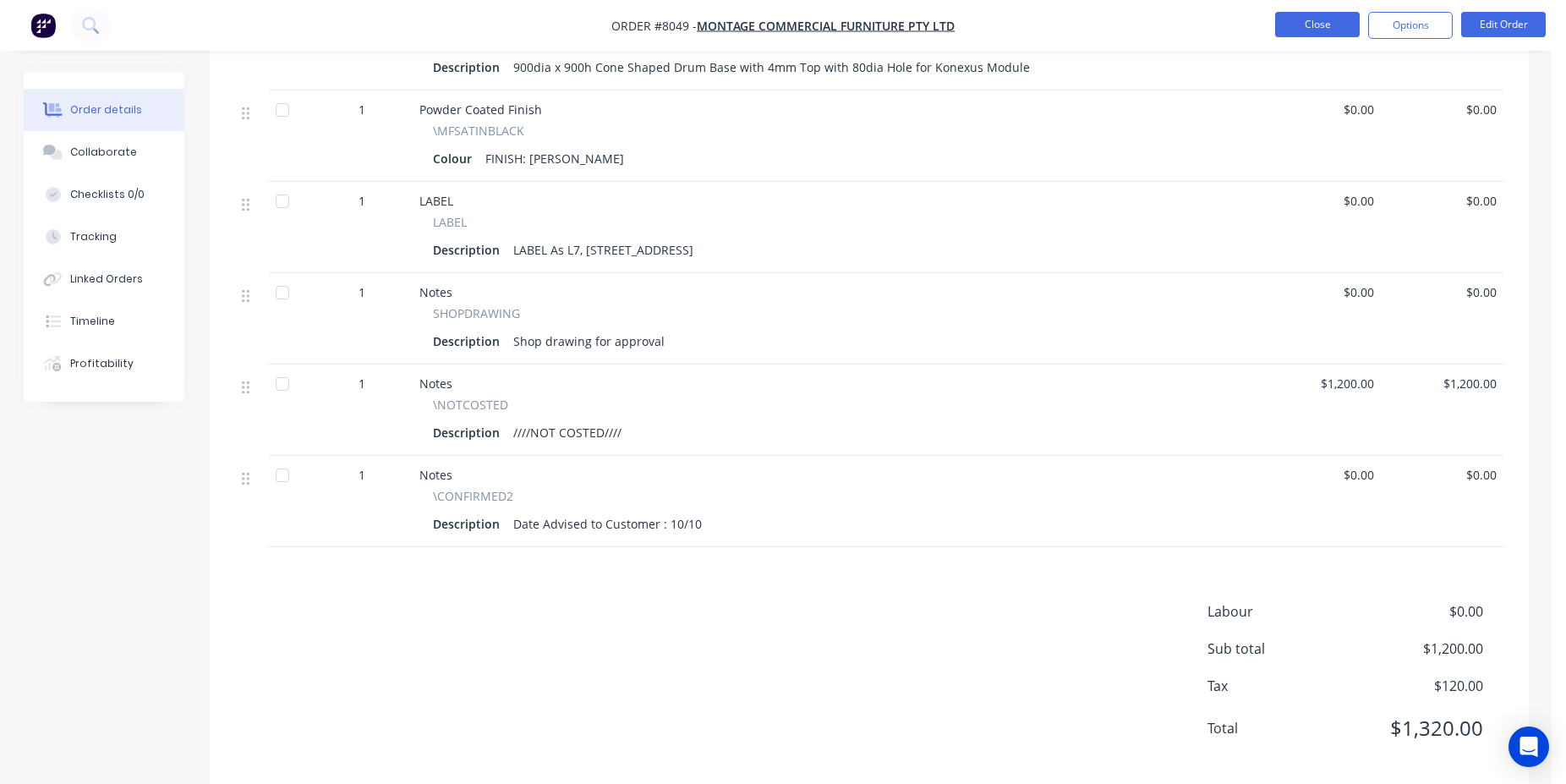
click at [1312, 27] on button "Close" at bounding box center [1318, 24] width 85 height 26
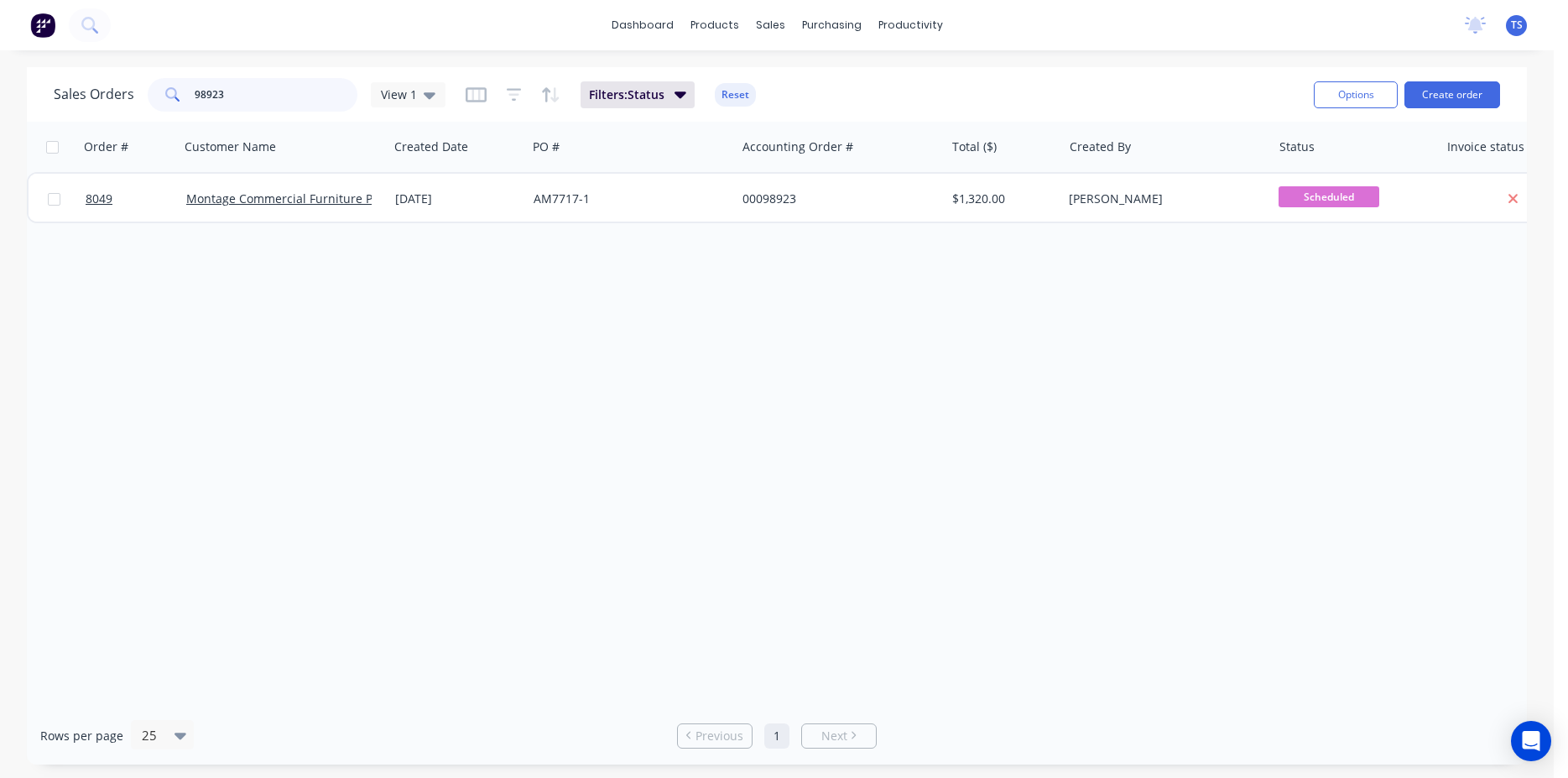
click at [230, 86] on input "98923" at bounding box center [276, 95] width 164 height 33
click at [231, 86] on input "98923" at bounding box center [276, 95] width 164 height 33
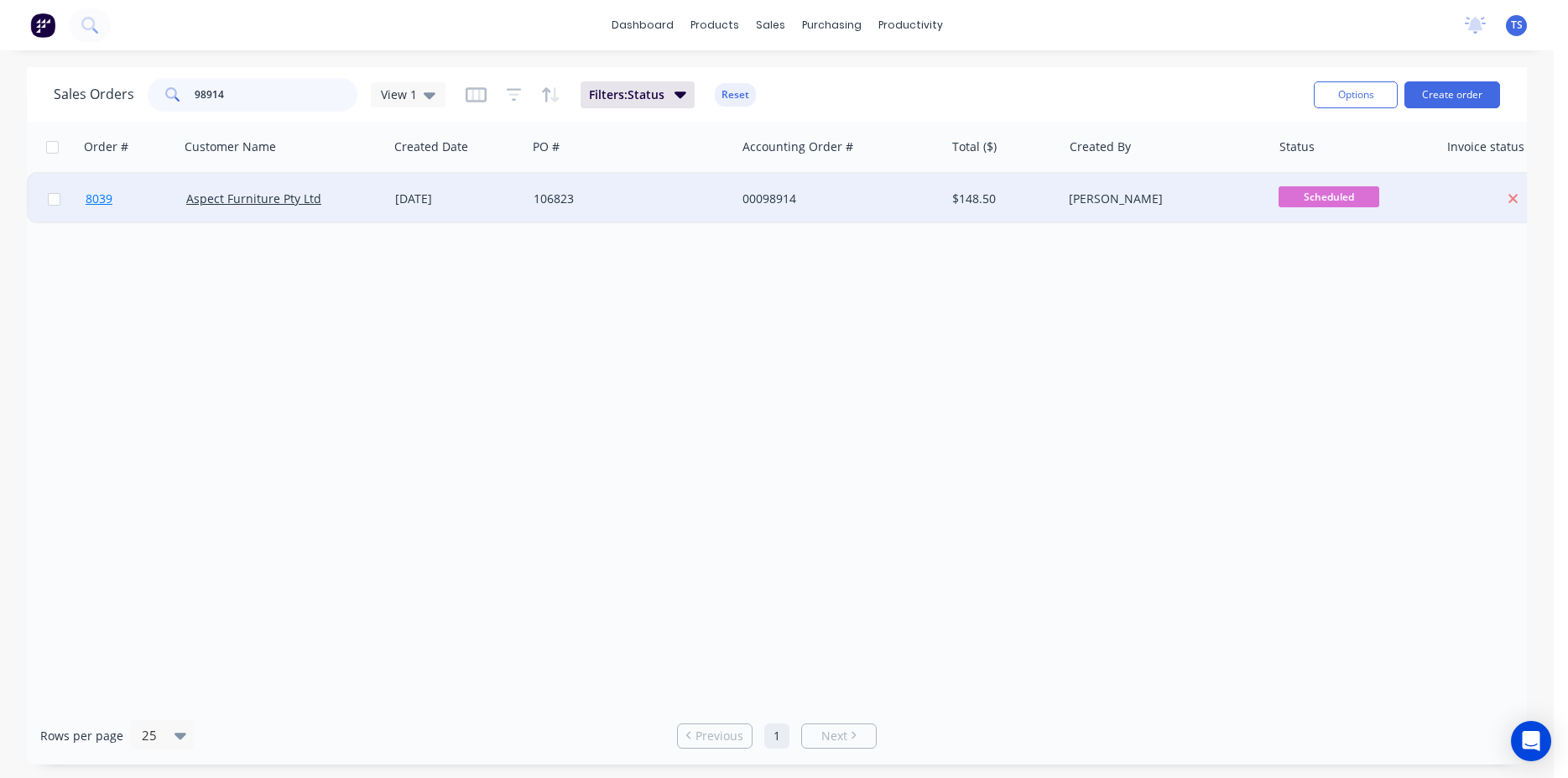
type input "98914"
click at [108, 209] on link "8039" at bounding box center [136, 198] width 101 height 50
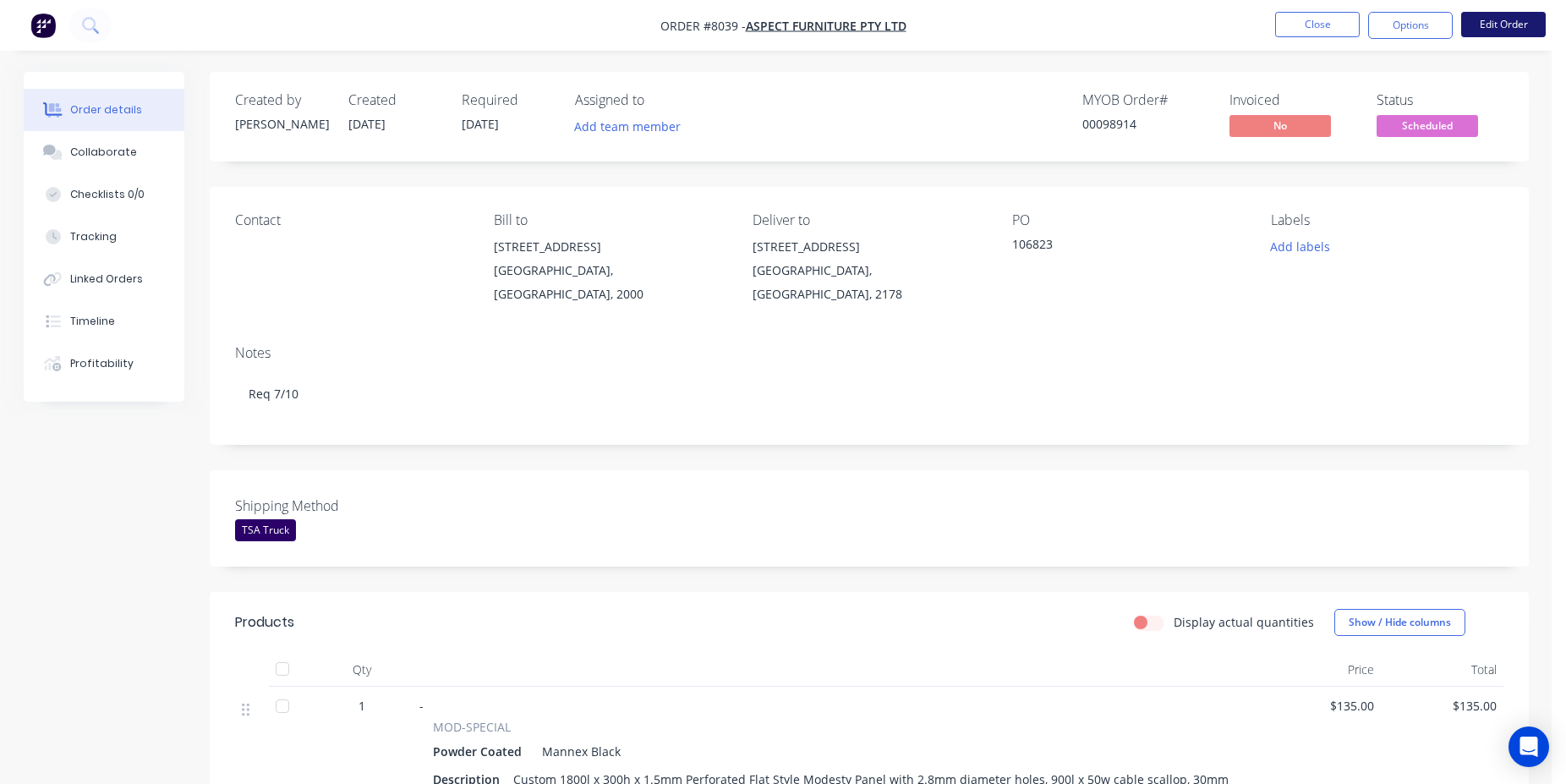
click at [1468, 22] on button "Edit Order" at bounding box center [1503, 24] width 85 height 26
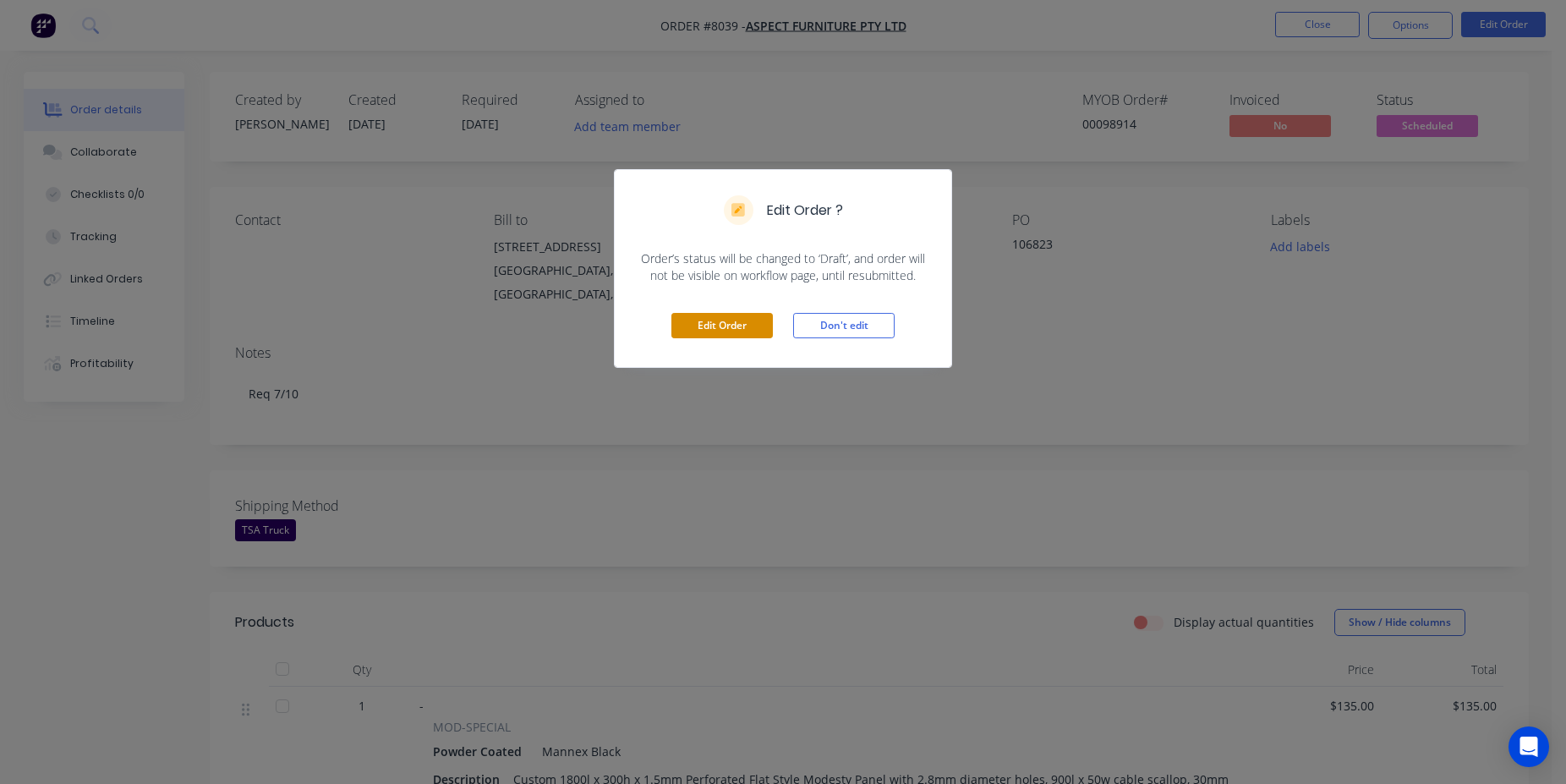
click at [677, 326] on button "Edit Order" at bounding box center [722, 325] width 102 height 26
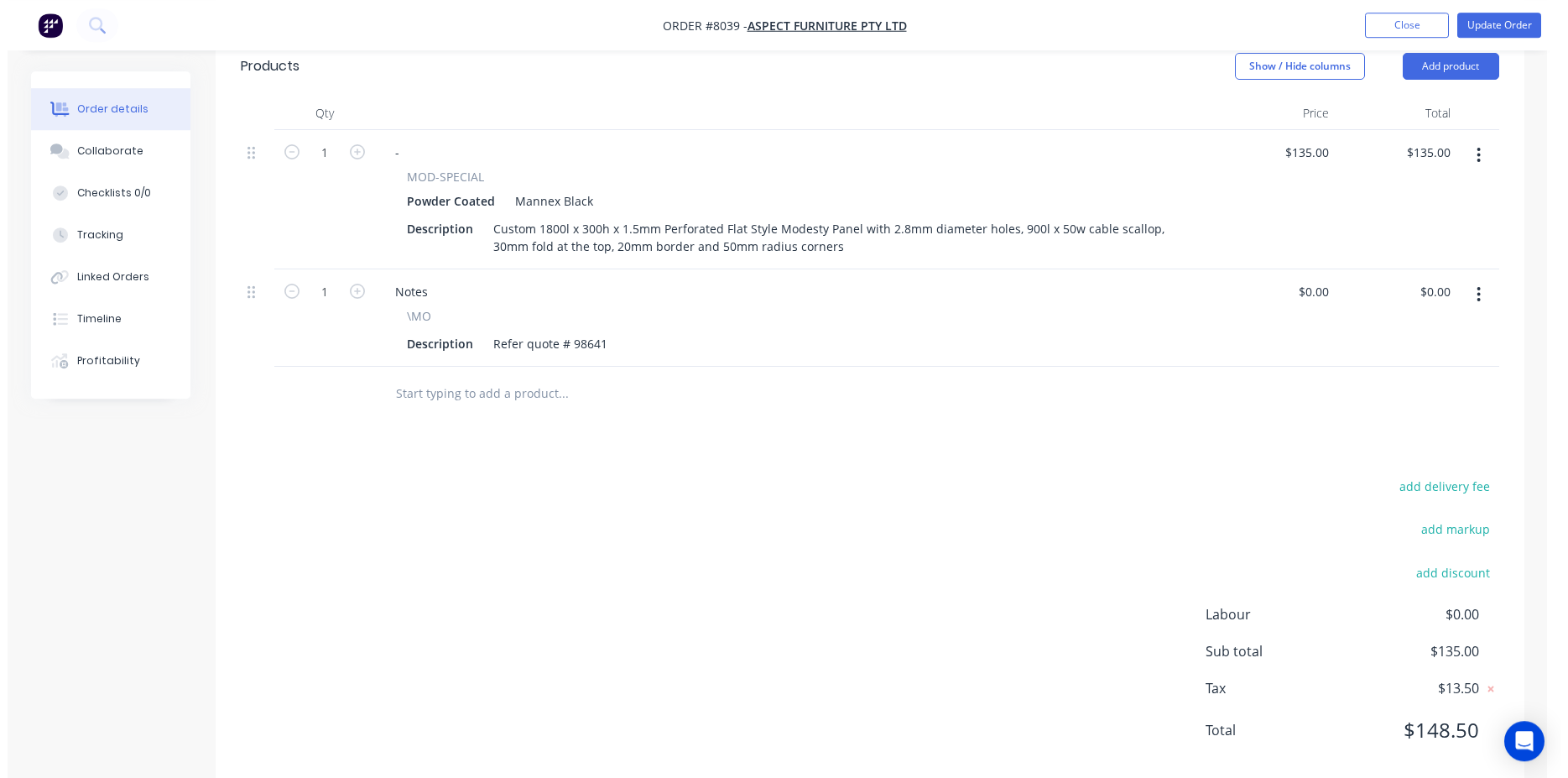
scroll to position [589, 0]
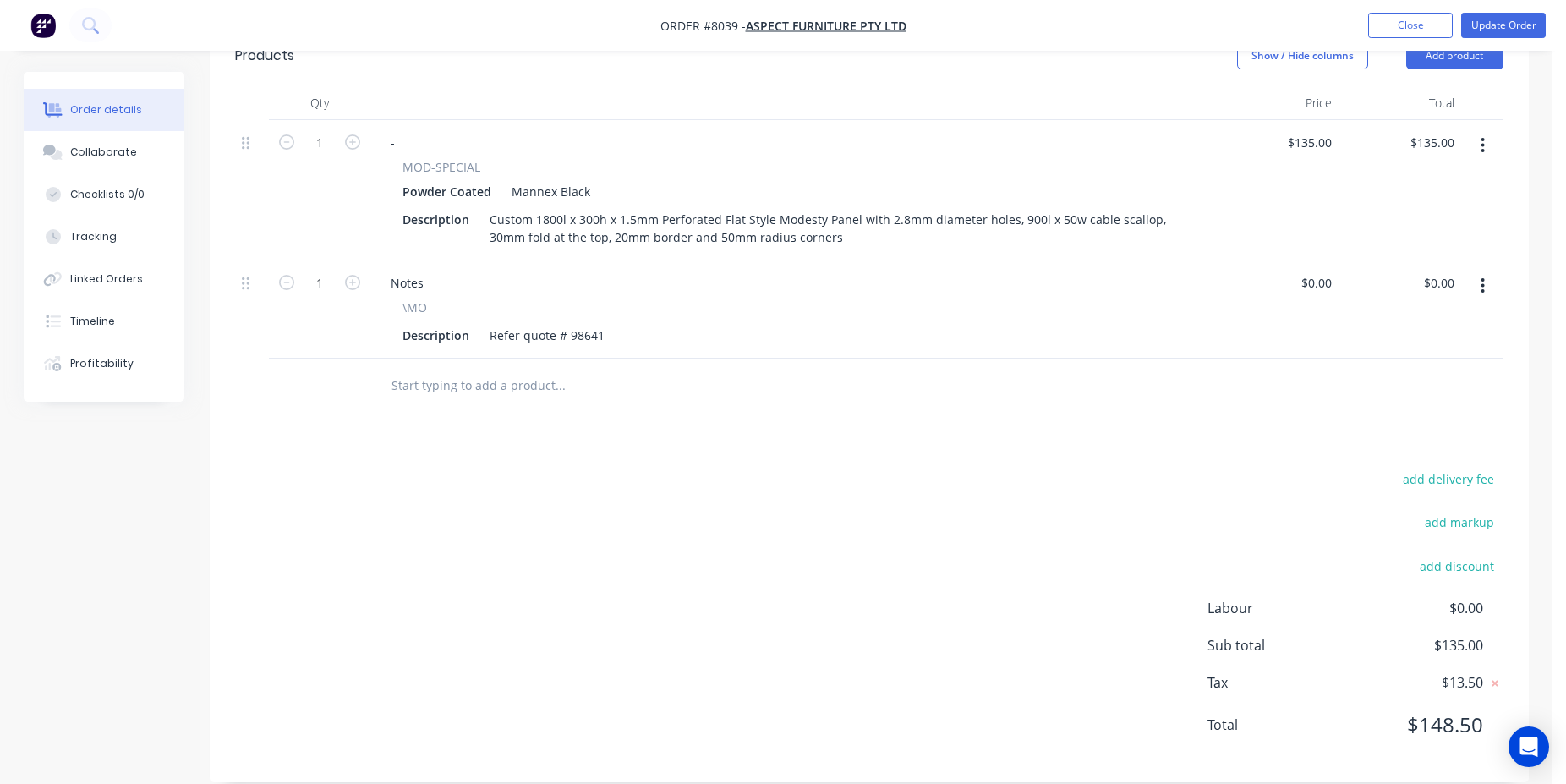
click at [487, 374] on input "text" at bounding box center [559, 385] width 338 height 34
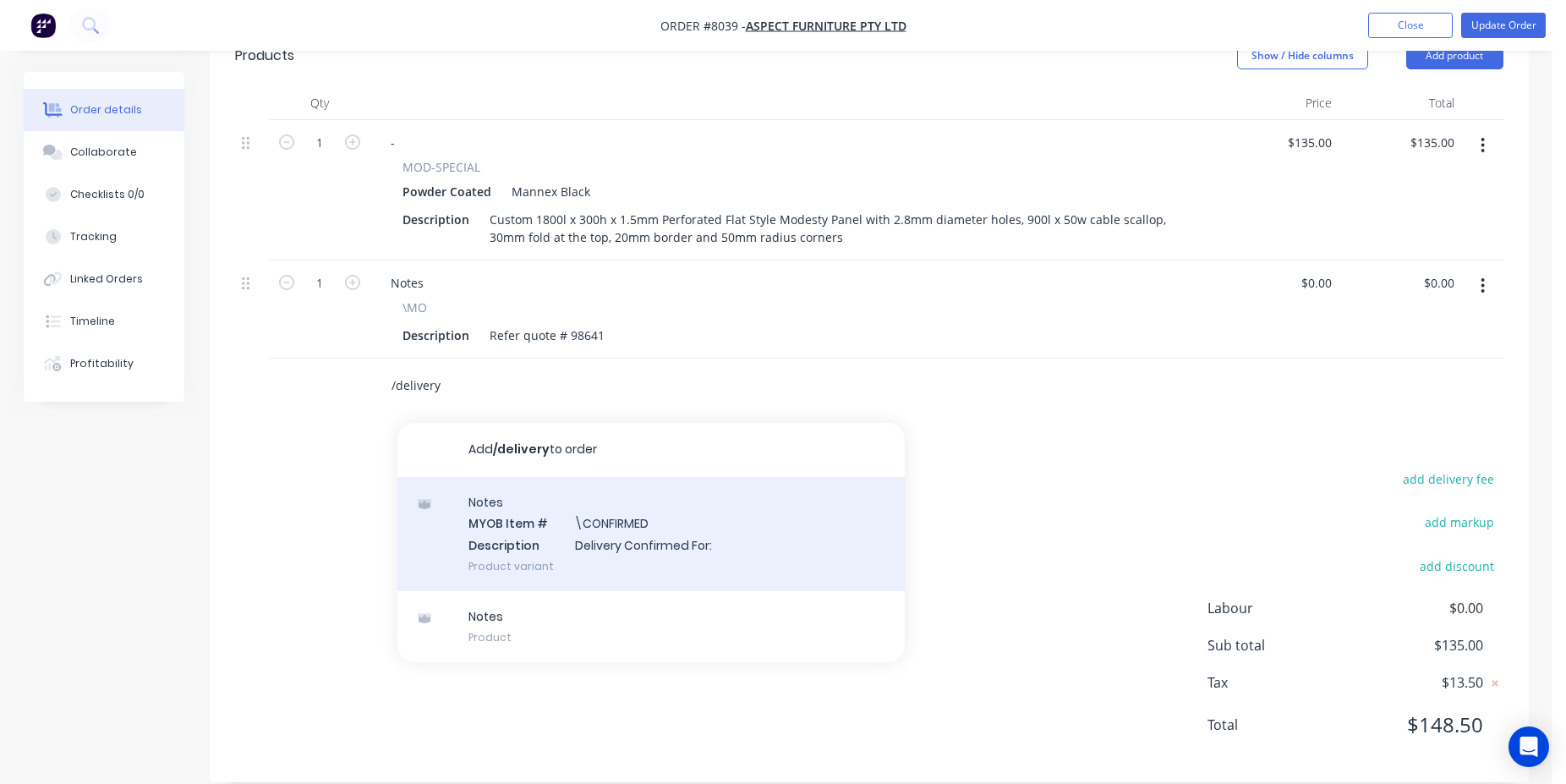
type input "/delivery"
click at [550, 477] on div "Notes MYOB Item # \CONFIRMED Description Delivery Confirmed For: Product variant" at bounding box center [651, 533] width 507 height 114
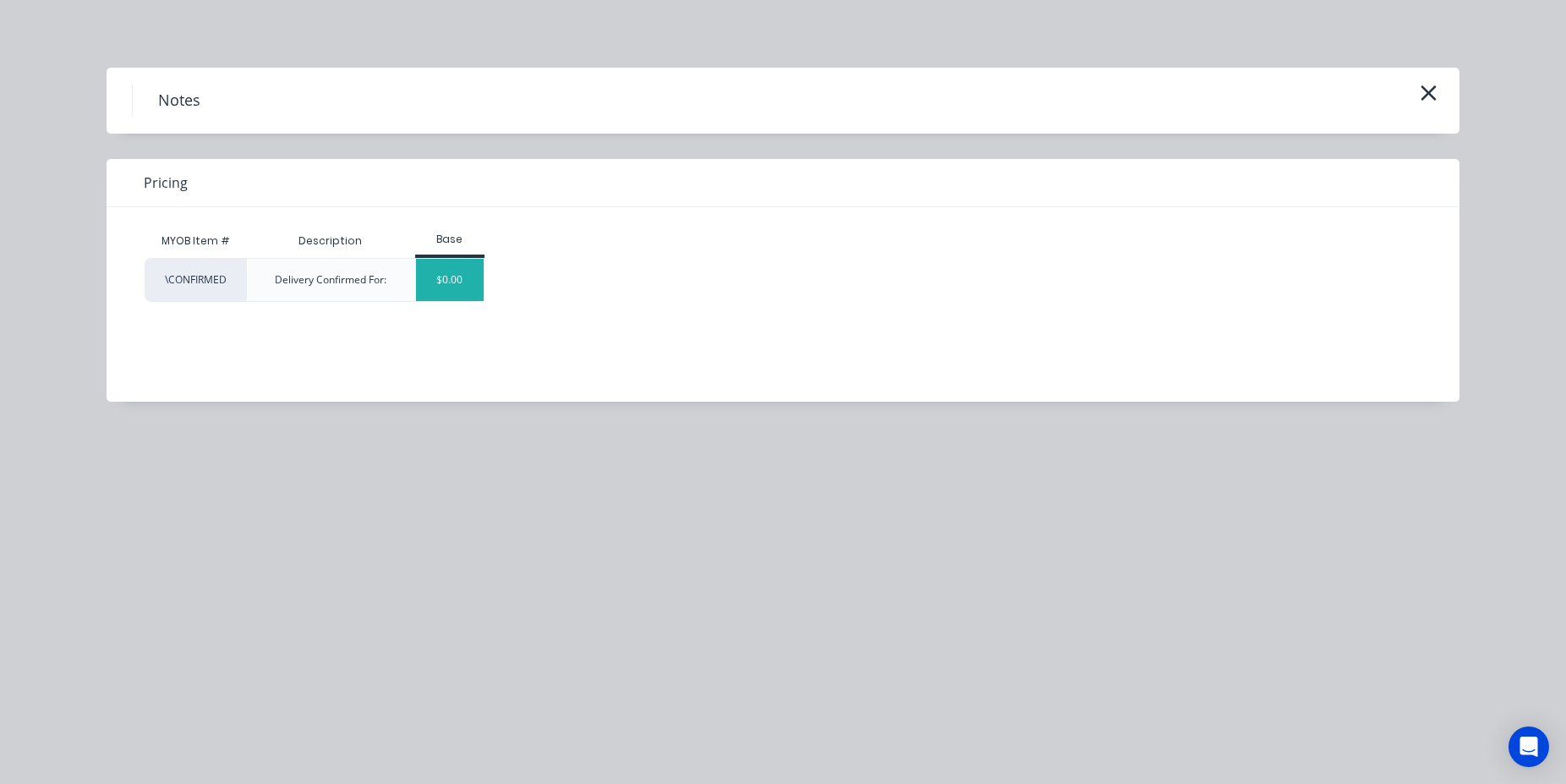
click at [464, 275] on div "$0.00" at bounding box center [450, 280] width 69 height 42
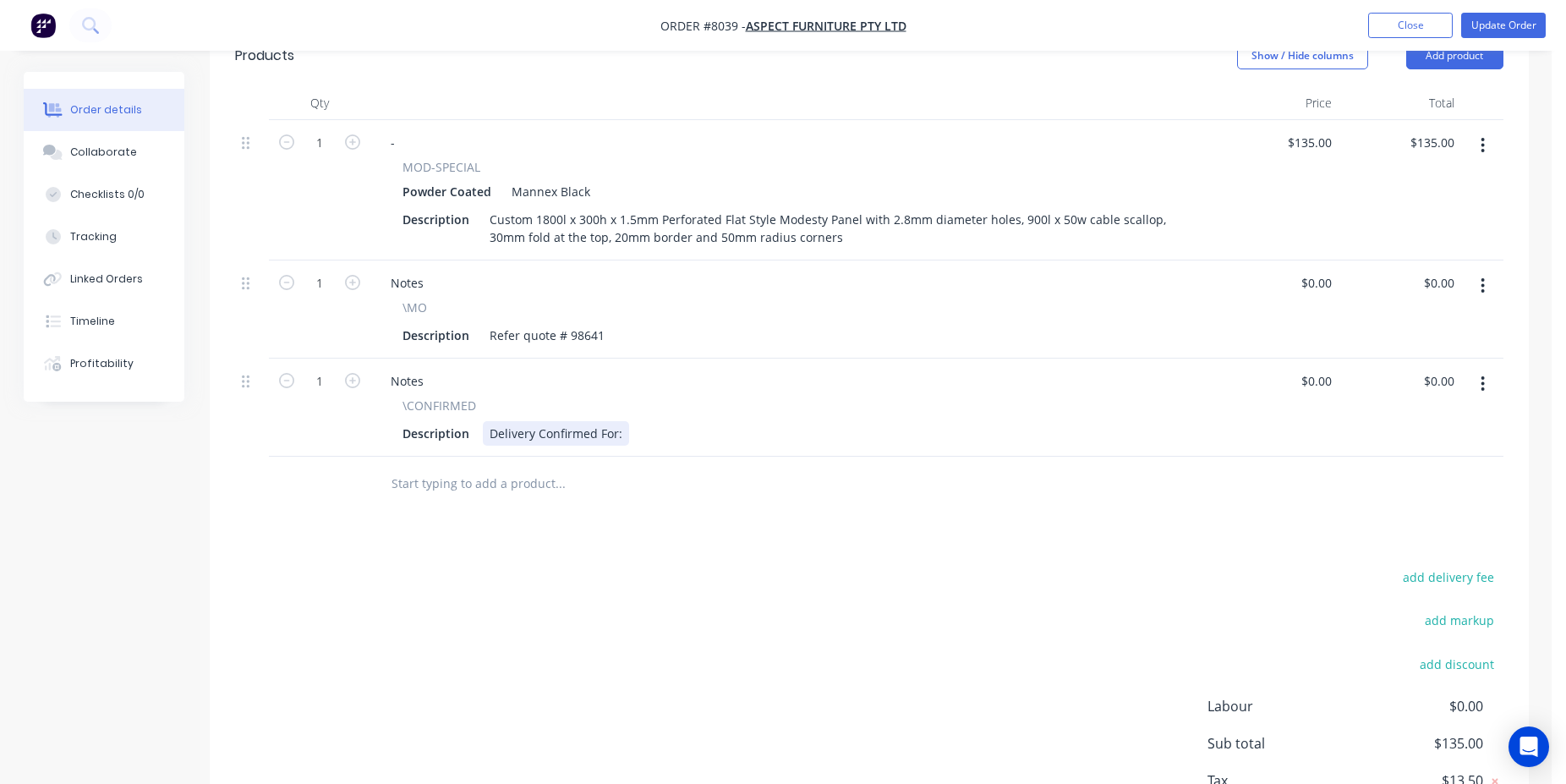
click at [620, 421] on div "Delivery Confirmed For:" at bounding box center [556, 433] width 147 height 25
click at [1500, 5] on nav "Order #8039 - Aspect Furniture Pty Ltd Add product Close Update Order" at bounding box center [783, 25] width 1566 height 50
click at [1498, 24] on button "Update Order" at bounding box center [1503, 25] width 85 height 26
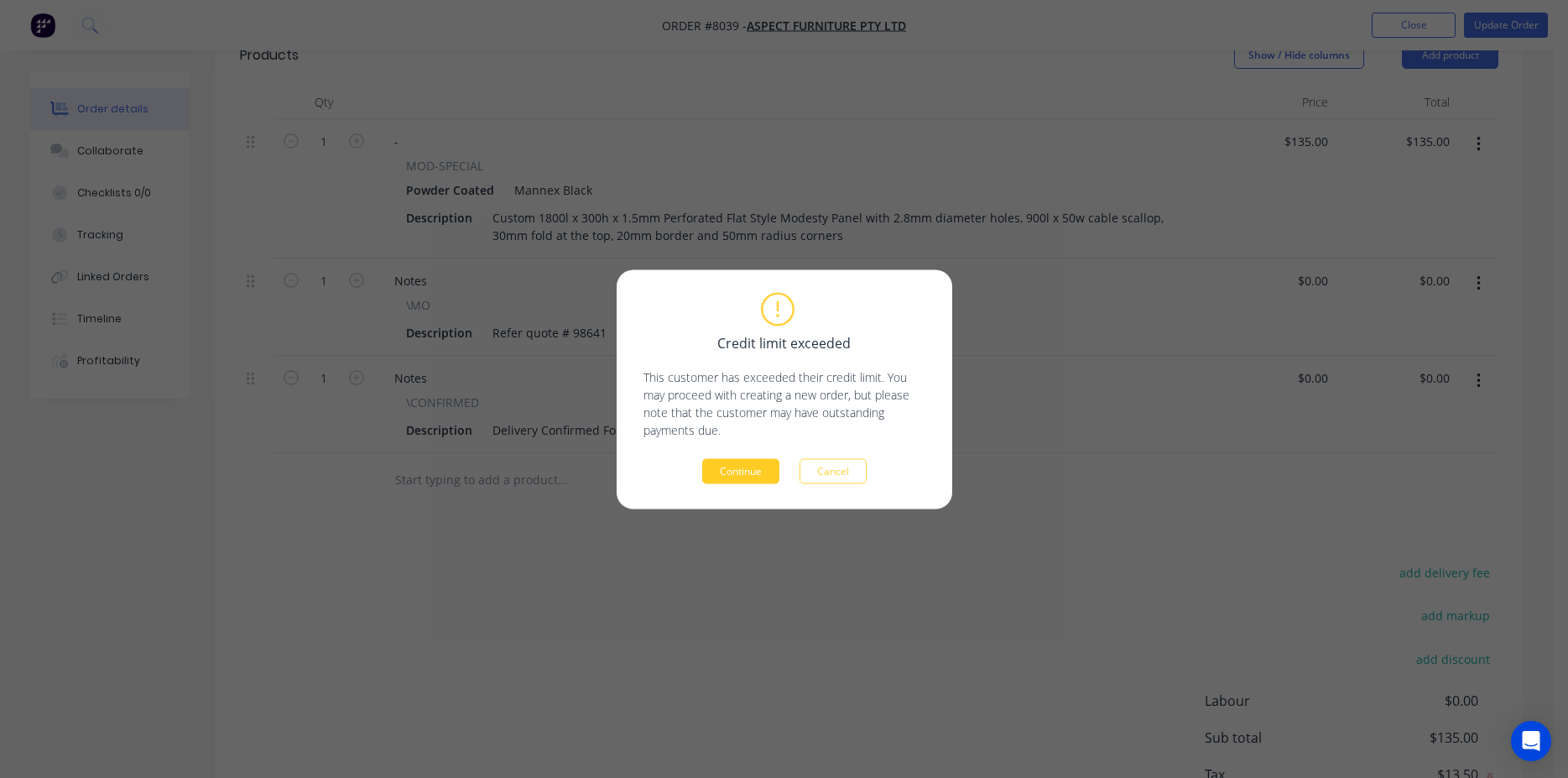
click at [736, 467] on button "Continue" at bounding box center [741, 470] width 77 height 25
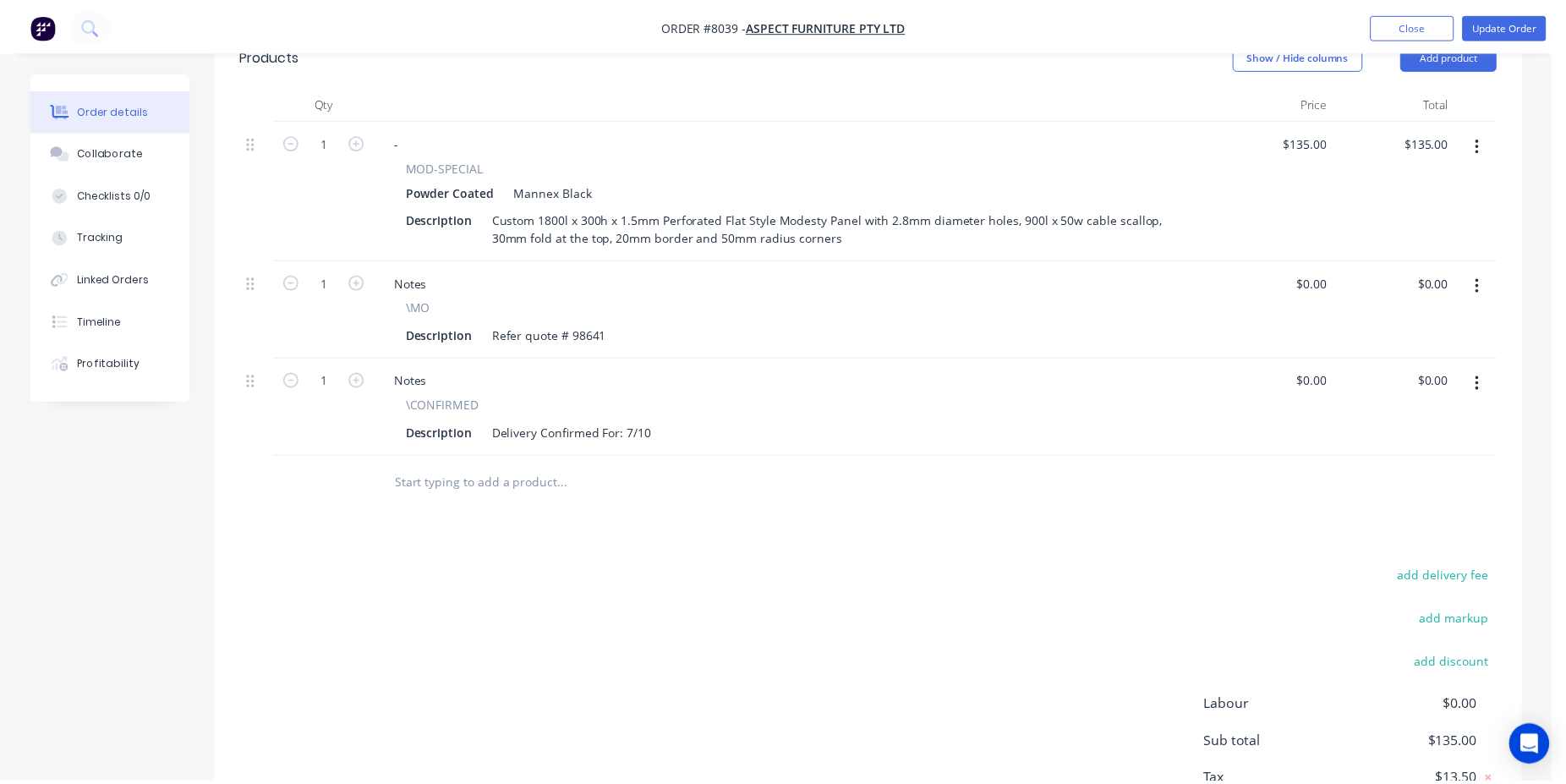
scroll to position [486, 0]
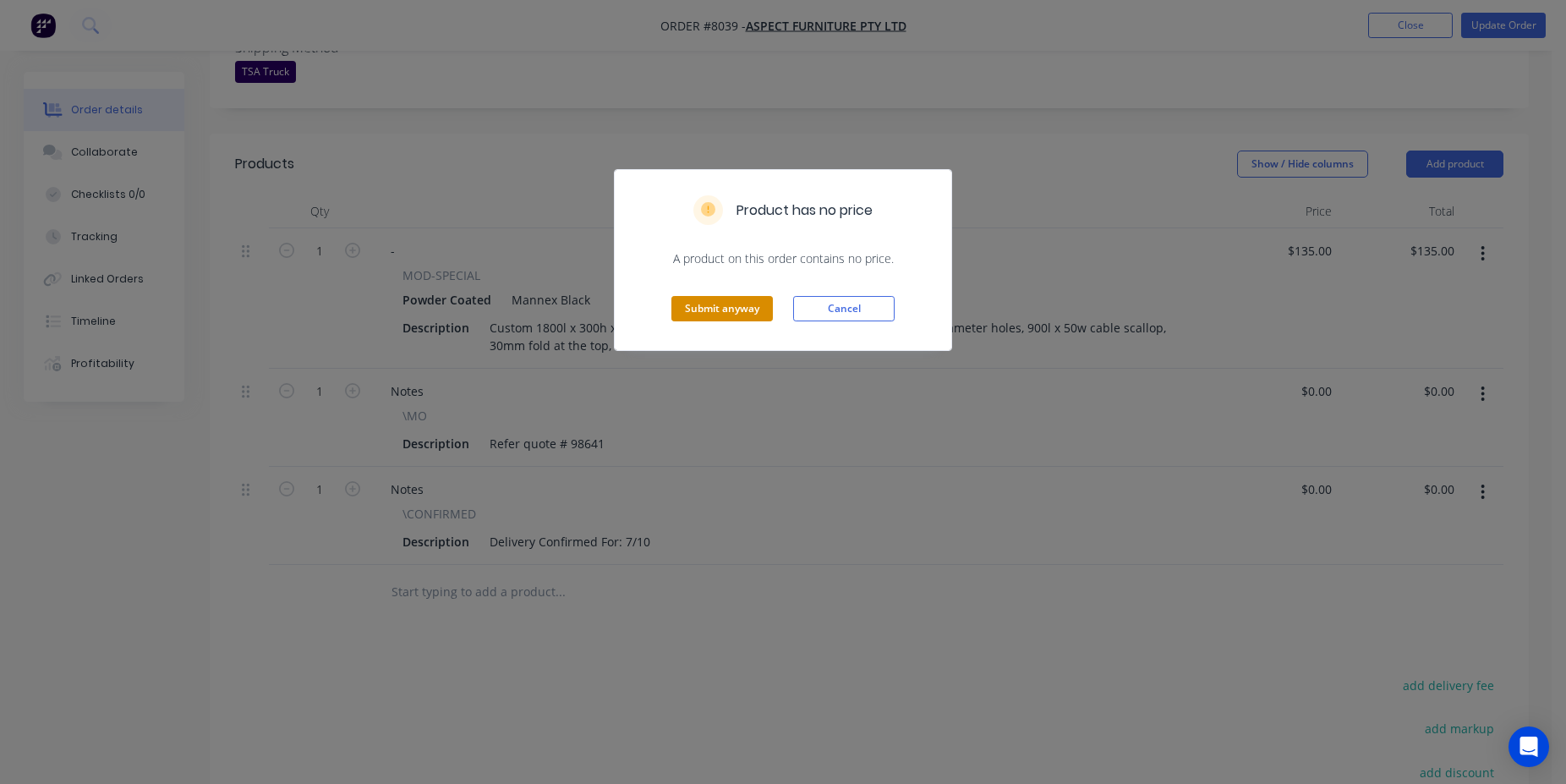
click at [717, 309] on button "Submit anyway" at bounding box center [722, 308] width 102 height 26
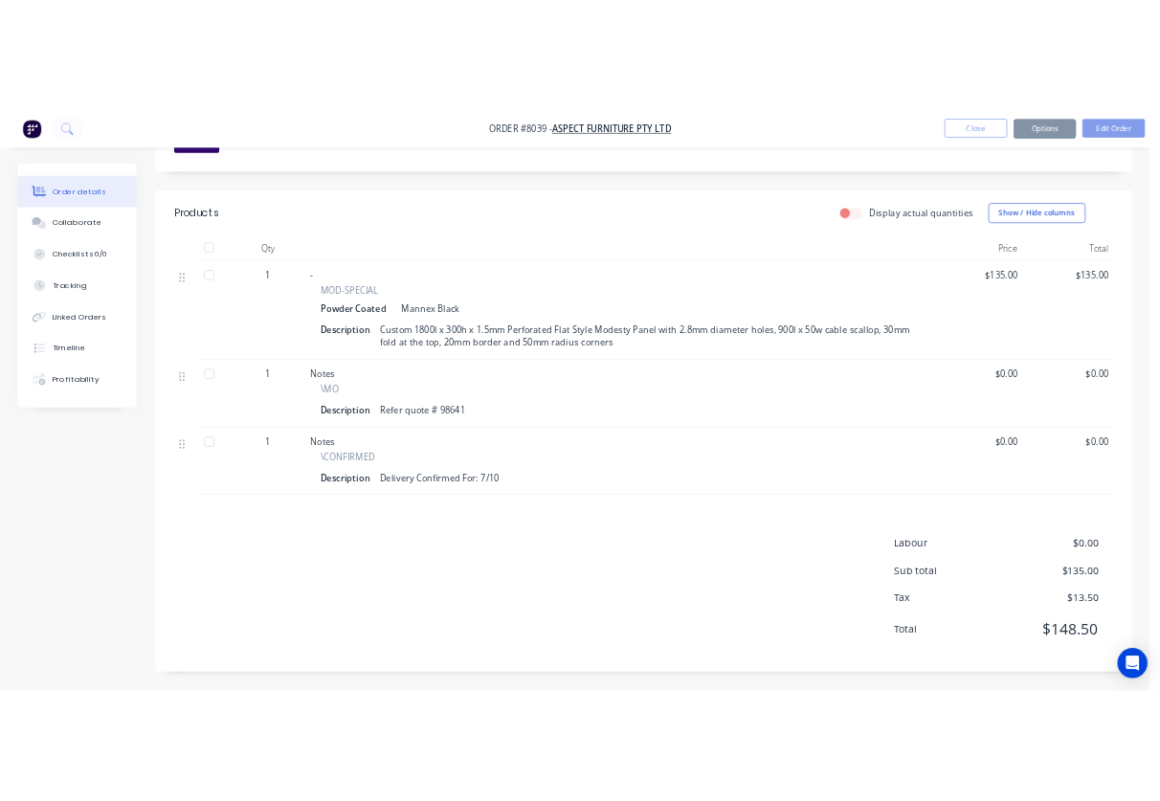
scroll to position [528, 0]
